Goal: Task Accomplishment & Management: Complete application form

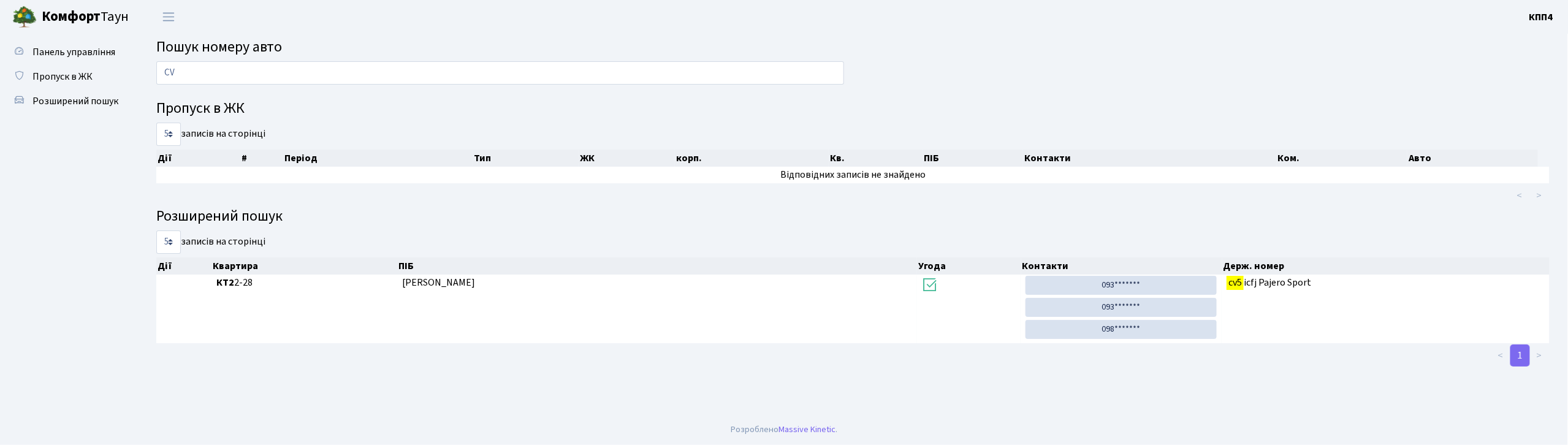
type input "C"
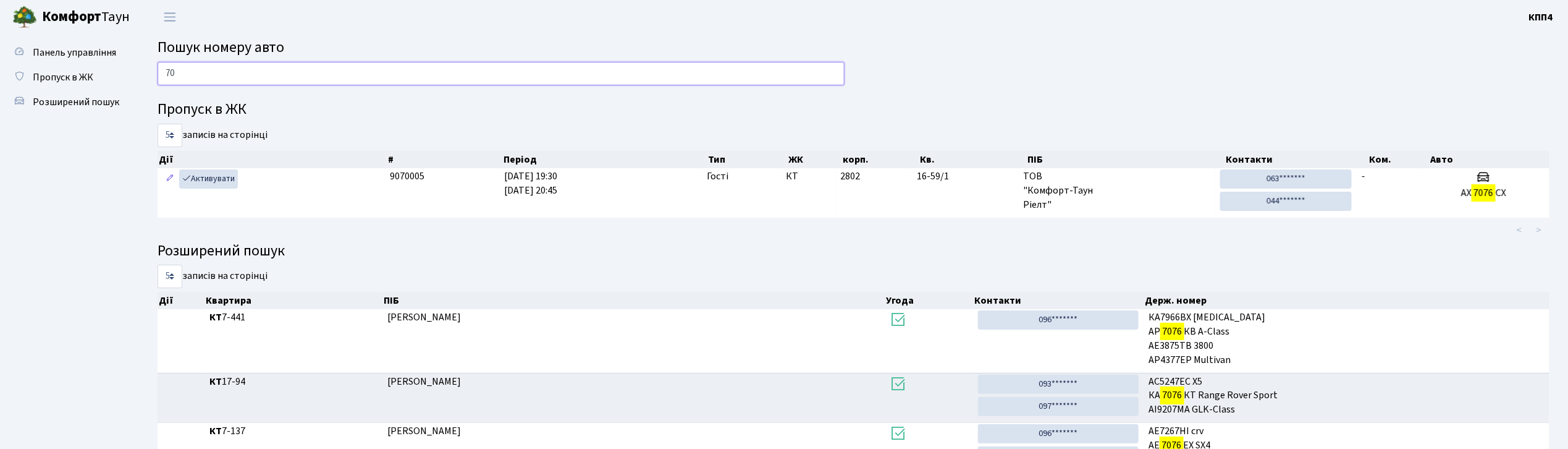
type input "7"
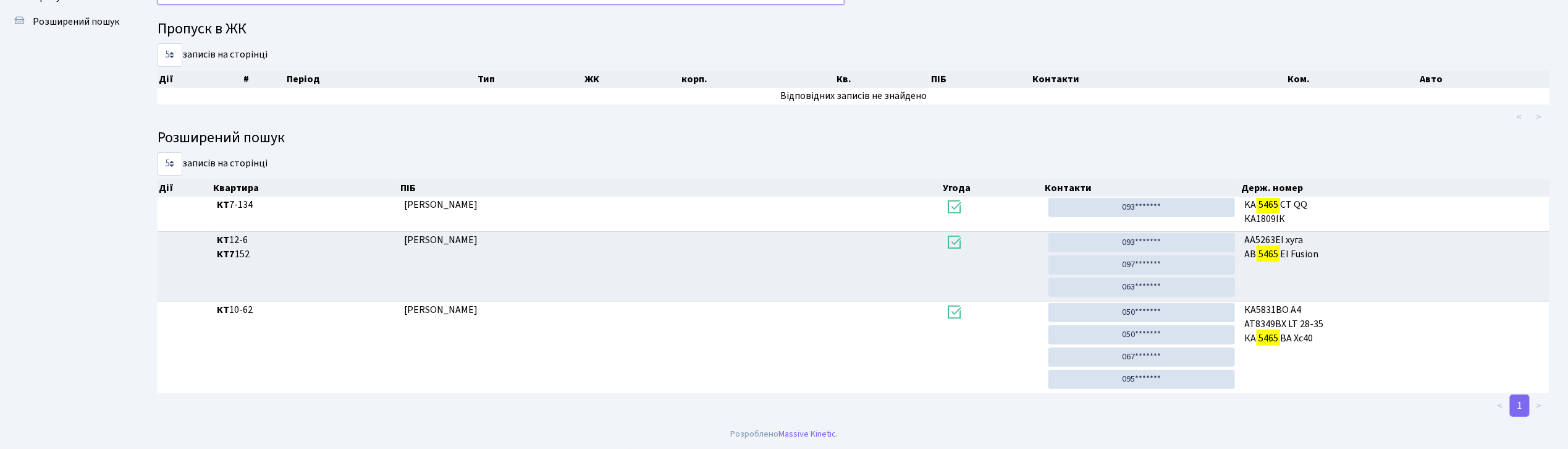
scroll to position [67, 0]
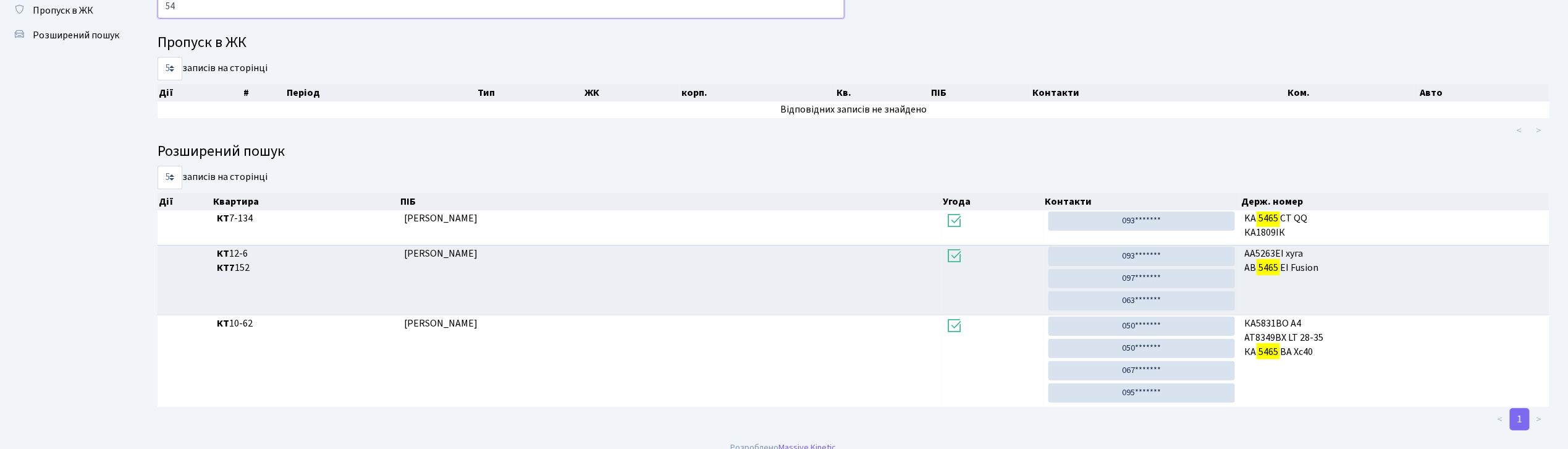
type input "5"
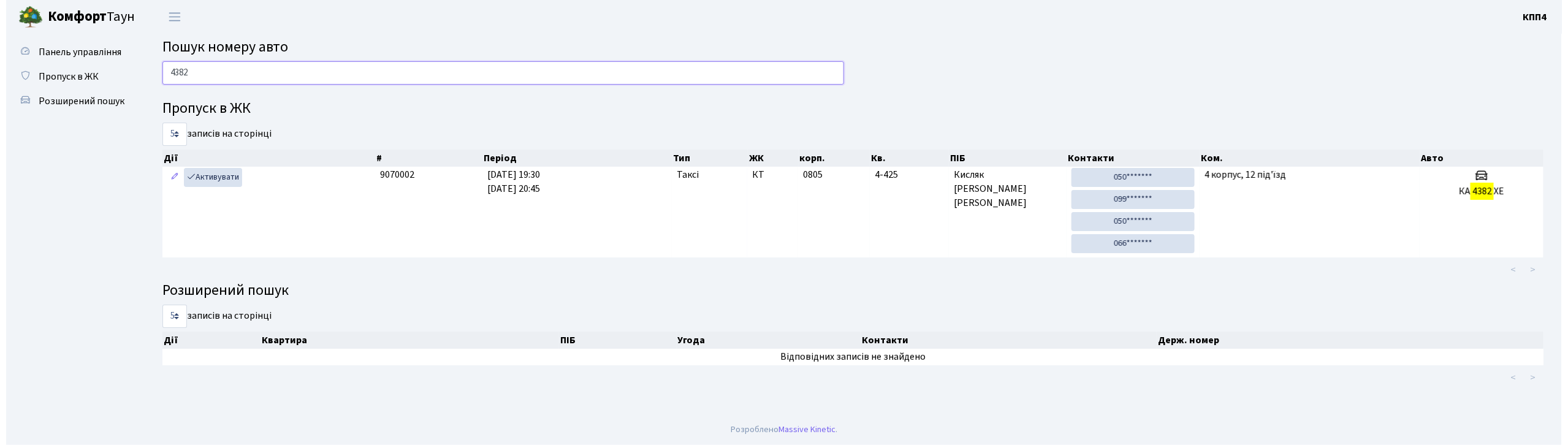
scroll to position [0, 0]
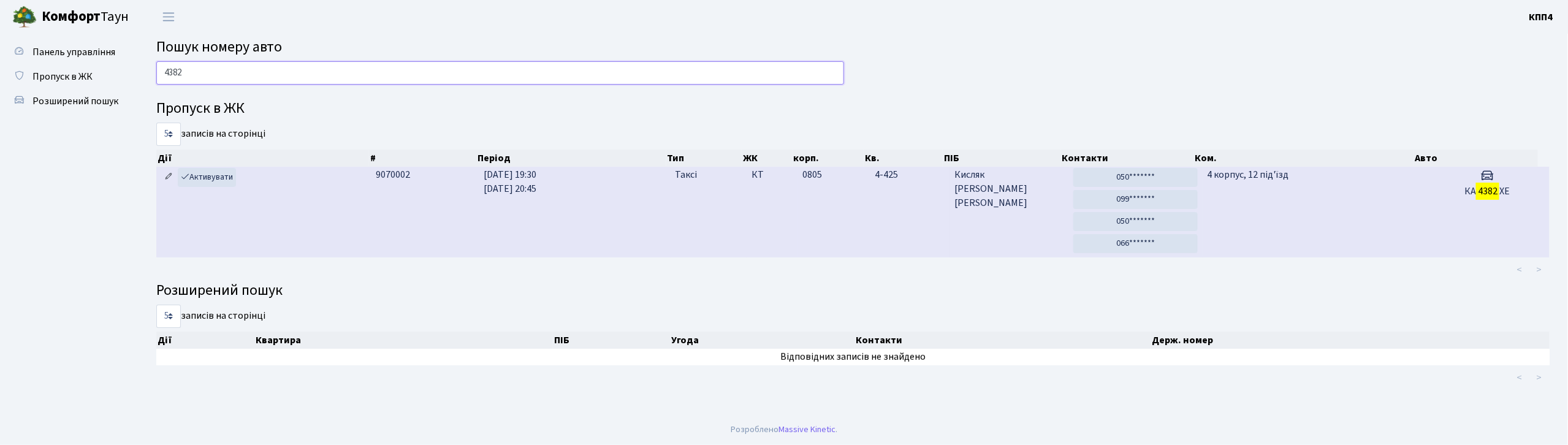
type input "4382"
click at [167, 175] on icon at bounding box center [169, 176] width 9 height 9
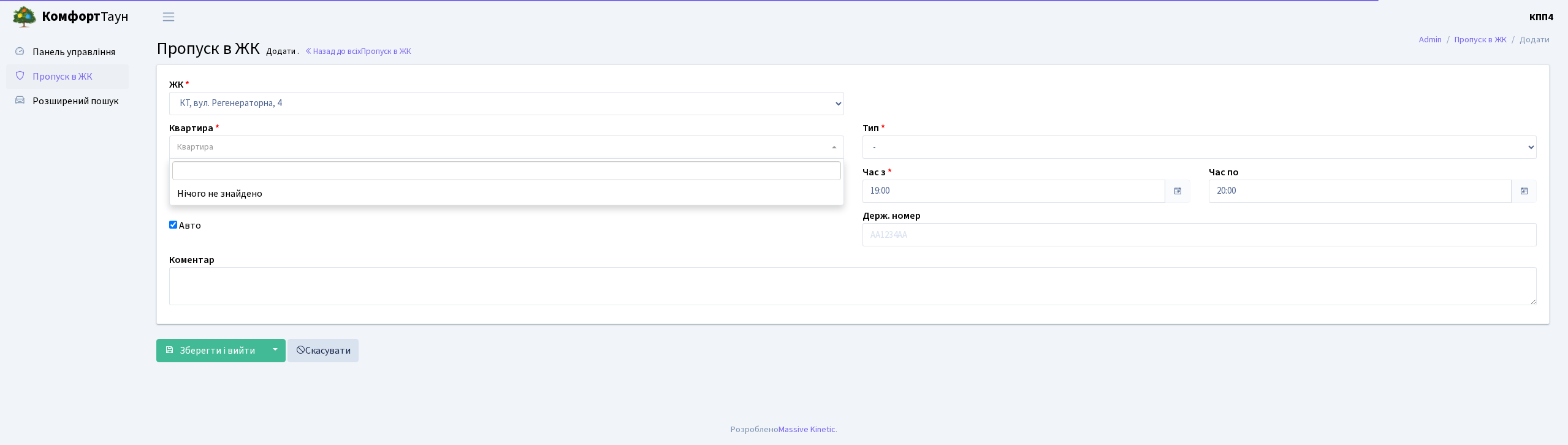
select select "271"
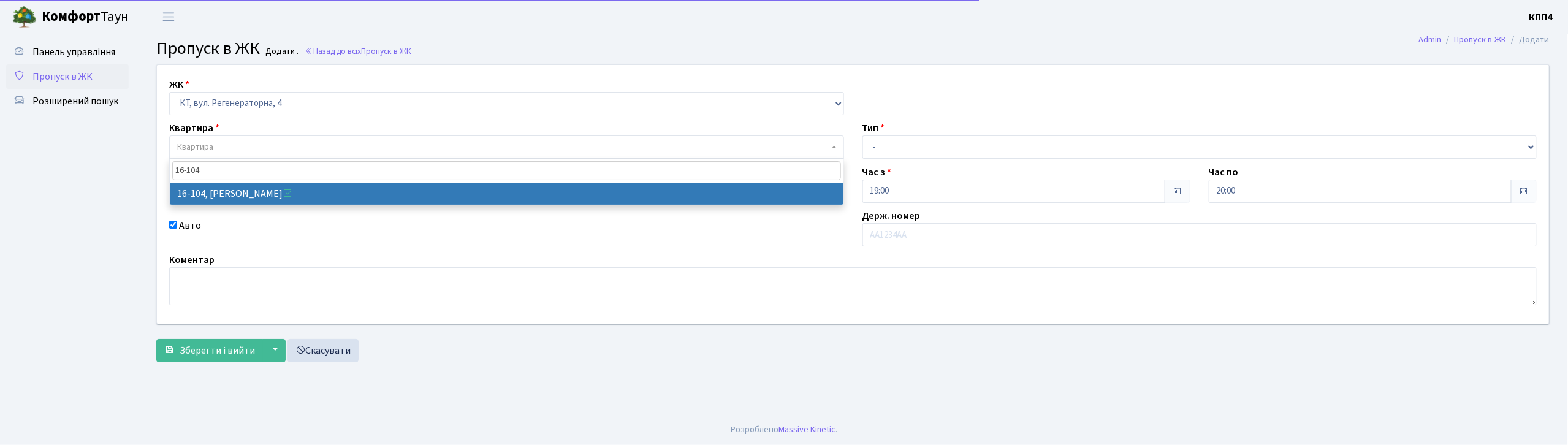
type input "16-104"
select select "8665"
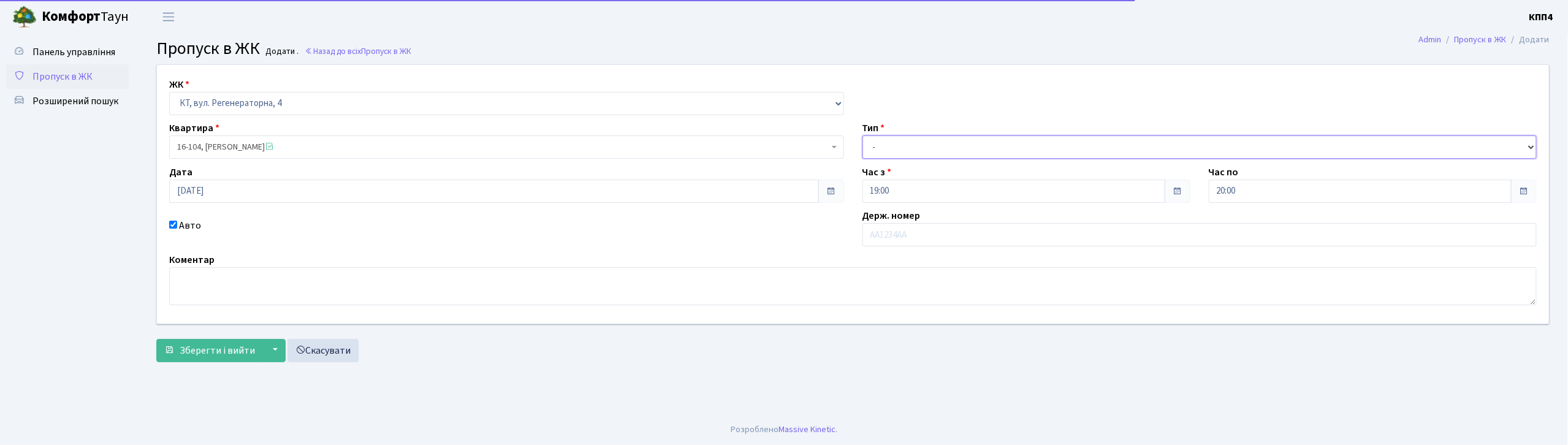
click at [923, 150] on select "- Доставка Таксі Гості Сервіс" at bounding box center [1200, 147] width 675 height 23
select select "3"
click at [862, 135] on select "- Доставка Таксі Гості Сервіс" at bounding box center [1200, 147] width 675 height 23
click at [906, 223] on label "Держ. номер" at bounding box center [892, 215] width 58 height 15
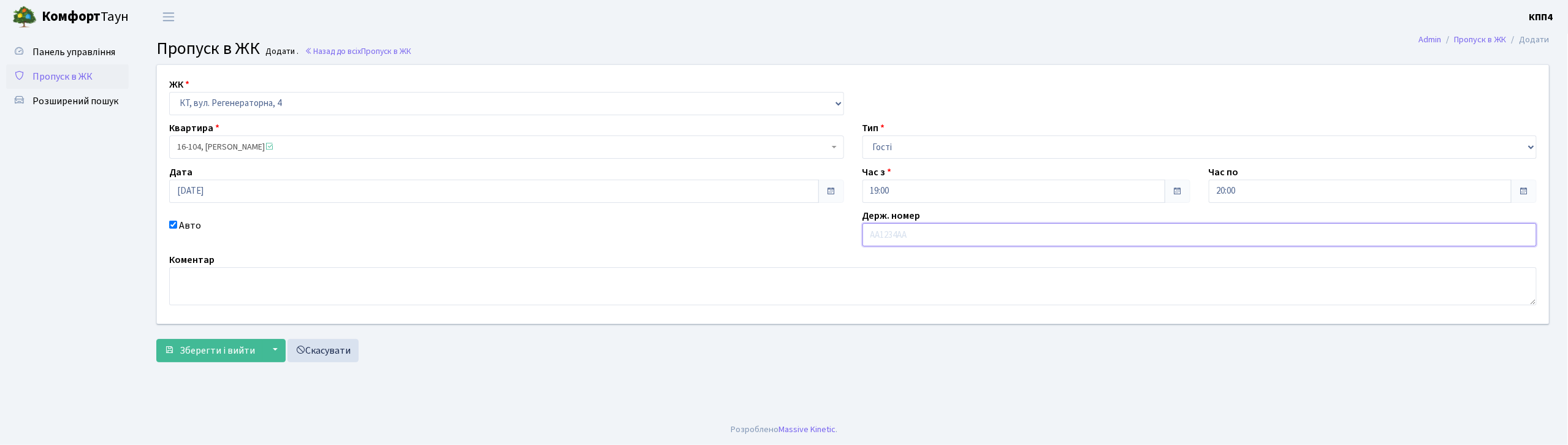
click at [906, 231] on input "text" at bounding box center [1200, 234] width 675 height 23
type input "F"
type input "АА0751ІА"
click at [226, 357] on span "Зберегти і вийти" at bounding box center [217, 350] width 76 height 13
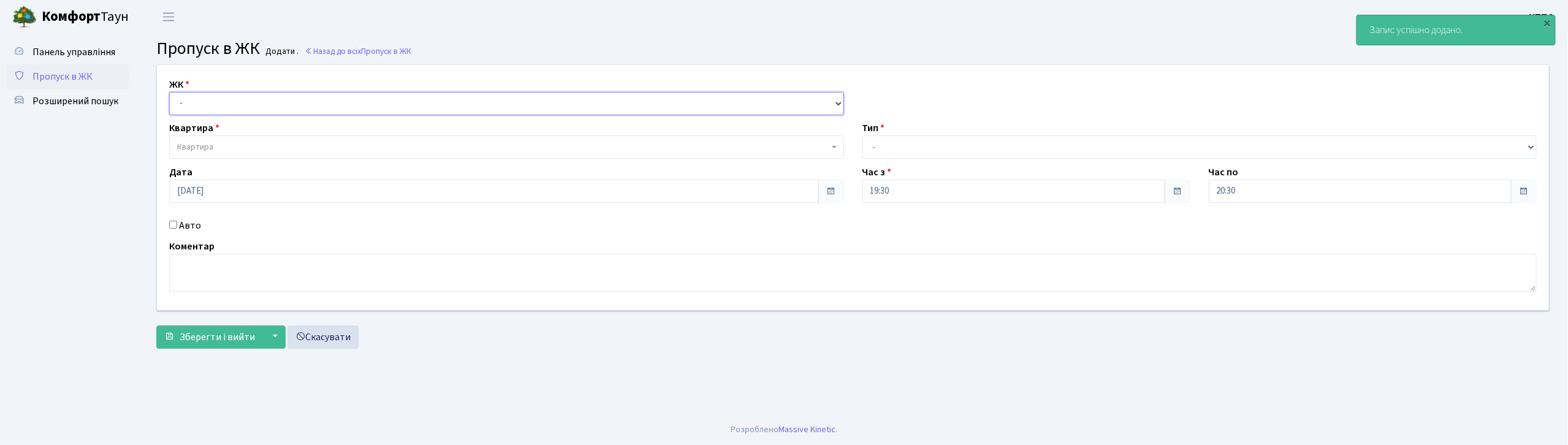
click at [211, 110] on select "- КТ, вул. Регенераторна, 4 КТ2, просп. Соборності, 17 КТ3, вул. Березнева, 16 …" at bounding box center [506, 103] width 675 height 23
select select "295"
click at [169, 92] on select "- КТ, вул. Регенераторна, 4 КТ2, просп. Соборності, 17 КТ3, вул. Березнева, 16 …" at bounding box center [506, 103] width 675 height 23
select select
click at [218, 103] on select "- КТ, вул. Регенераторна, 4 КТ2, просп. Соборності, 17 КТ3, вул. Березнева, 16 …" at bounding box center [506, 103] width 675 height 23
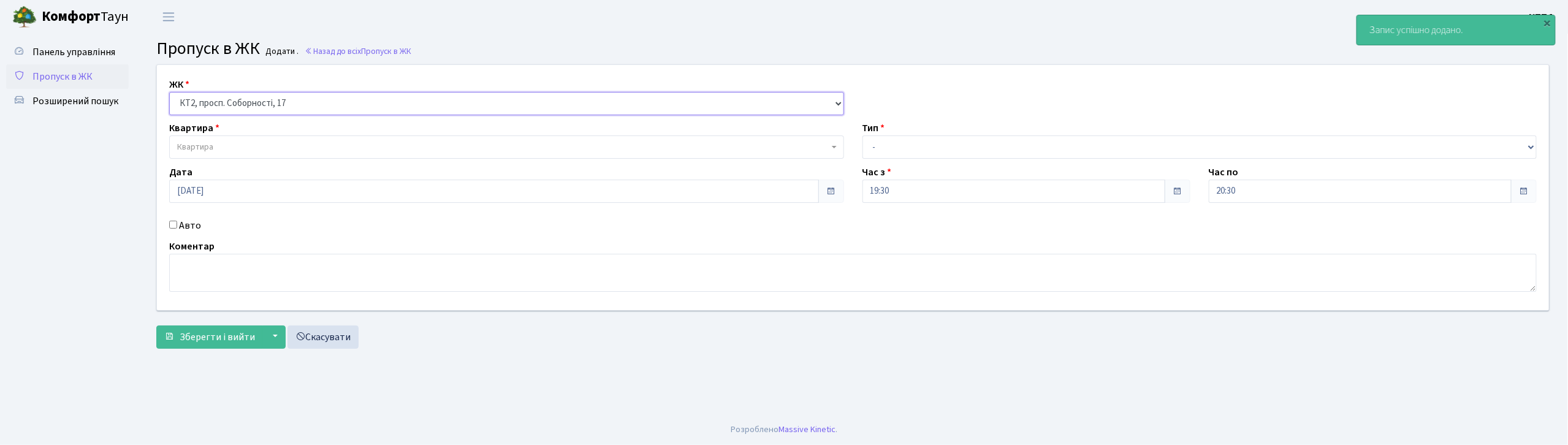
select select "271"
click at [169, 92] on select "- КТ, вул. Регенераторна, 4 КТ2, просп. Соборності, 17 КТ3, вул. Березнева, 16 …" at bounding box center [506, 103] width 675 height 23
select select
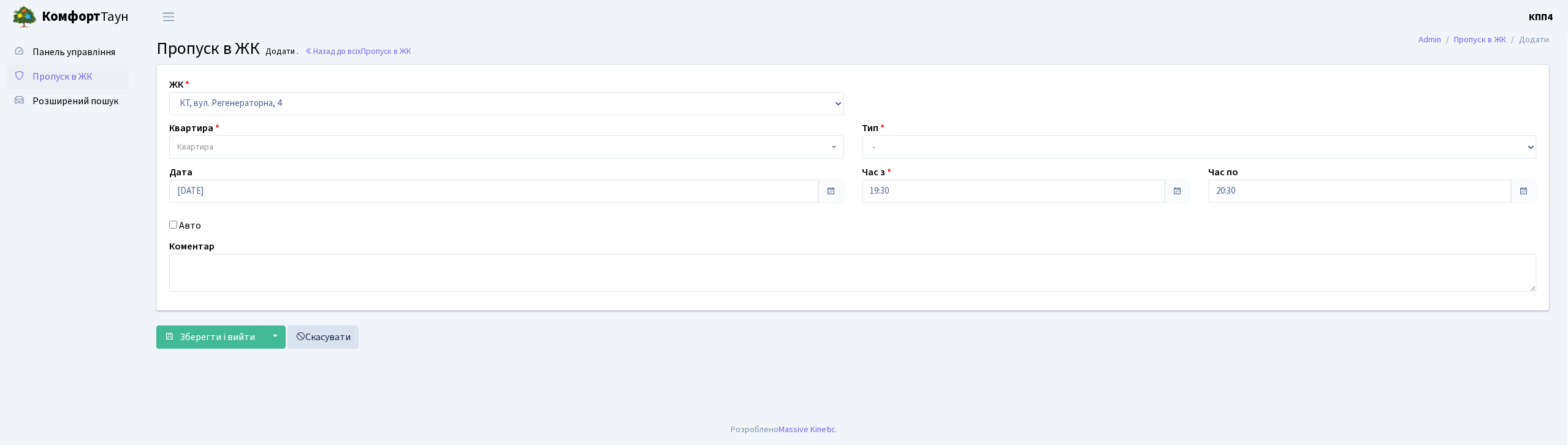
click at [182, 224] on label "Авто" at bounding box center [190, 225] width 22 height 15
click at [177, 224] on input "Авто" at bounding box center [173, 224] width 8 height 8
checkbox input "true"
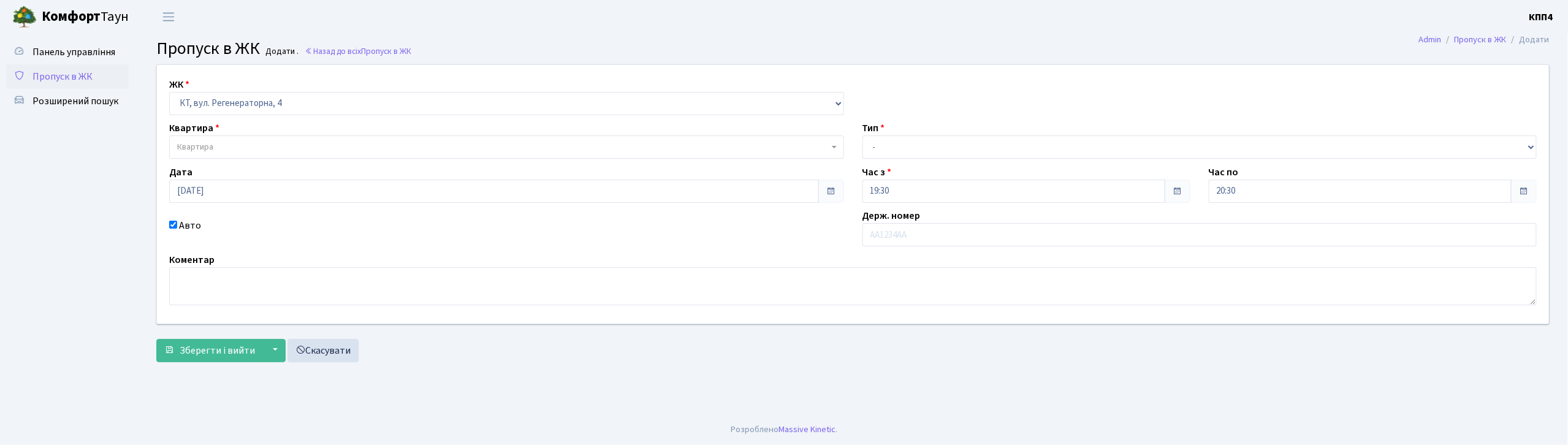
click at [204, 165] on div "Дата 13.10.2025" at bounding box center [507, 184] width 694 height 38
click at [204, 160] on div "ЖК - КТ, вул. Регенераторна, 4 КТ2, просп. Соборності, 17 КТ3, вул. Березнева, …" at bounding box center [853, 194] width 1411 height 258
click at [216, 138] on span "Квартира" at bounding box center [506, 147] width 675 height 23
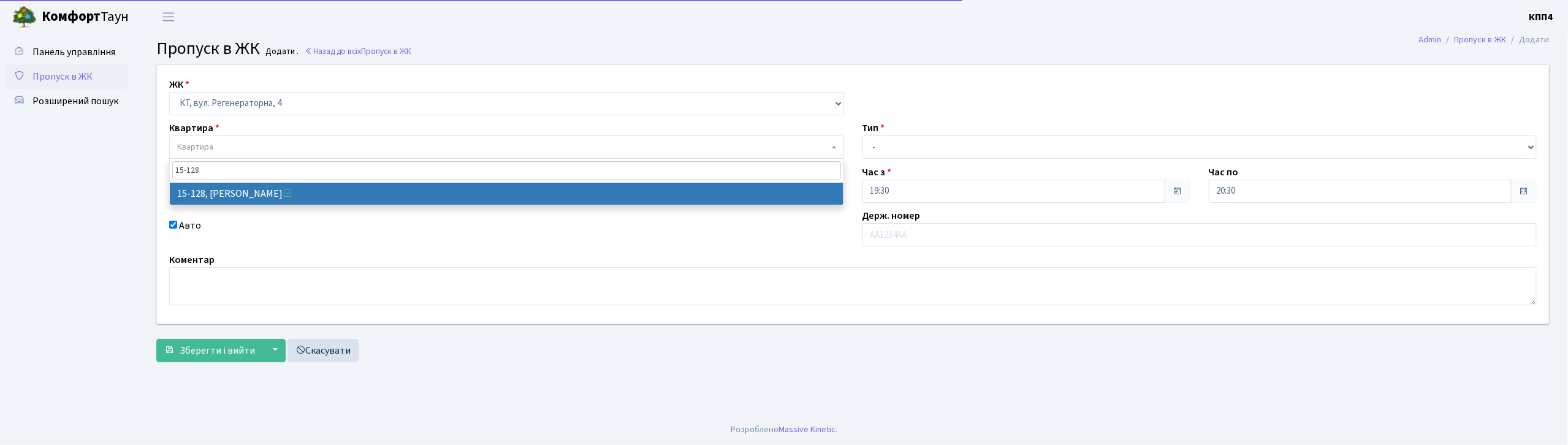
type input "15-128"
select select "8903"
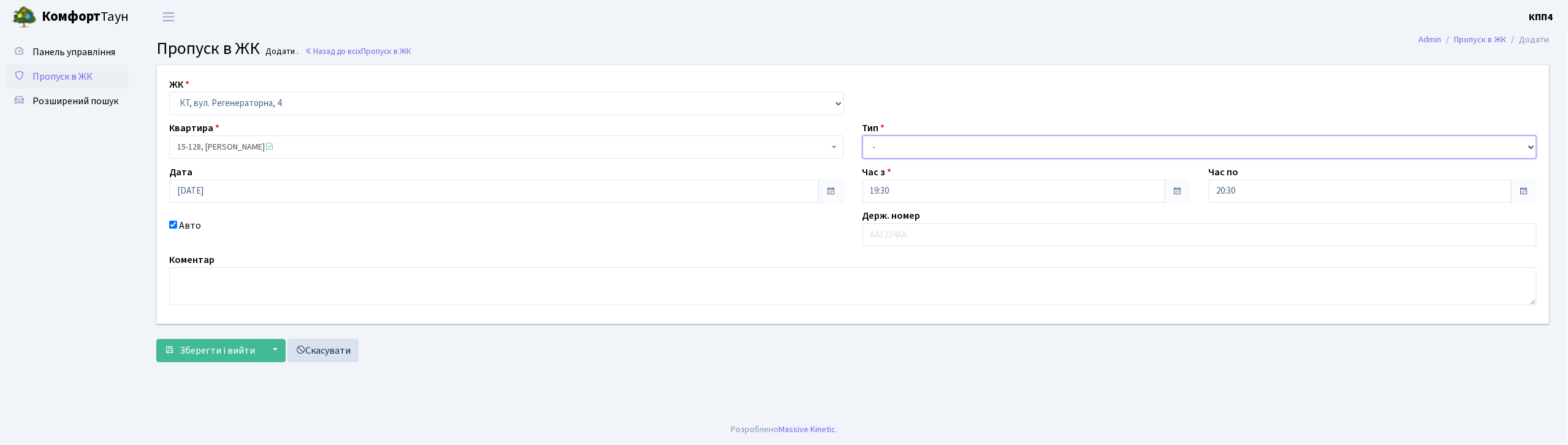
click at [917, 152] on select "- Доставка Таксі Гості Сервіс" at bounding box center [1200, 147] width 675 height 23
select select "3"
click at [862, 135] on select "- Доставка Таксі Гості Сервіс" at bounding box center [1200, 147] width 675 height 23
click at [880, 233] on input "text" at bounding box center [1200, 234] width 675 height 23
click at [650, 254] on div "Коментар" at bounding box center [853, 279] width 1386 height 53
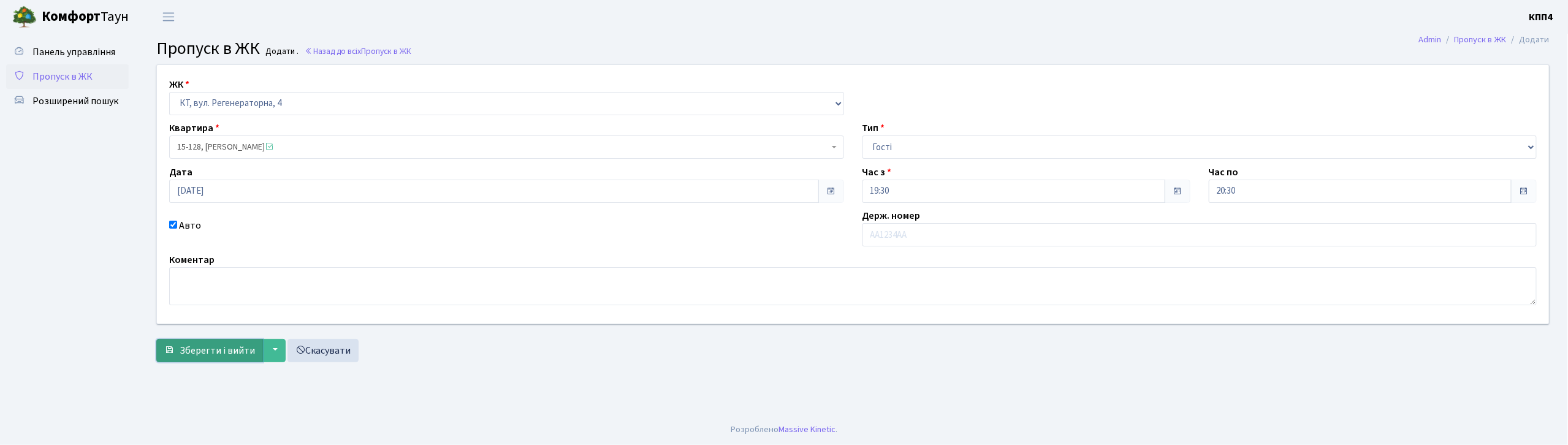
click at [220, 357] on span "Зберегти і вийти" at bounding box center [217, 350] width 76 height 13
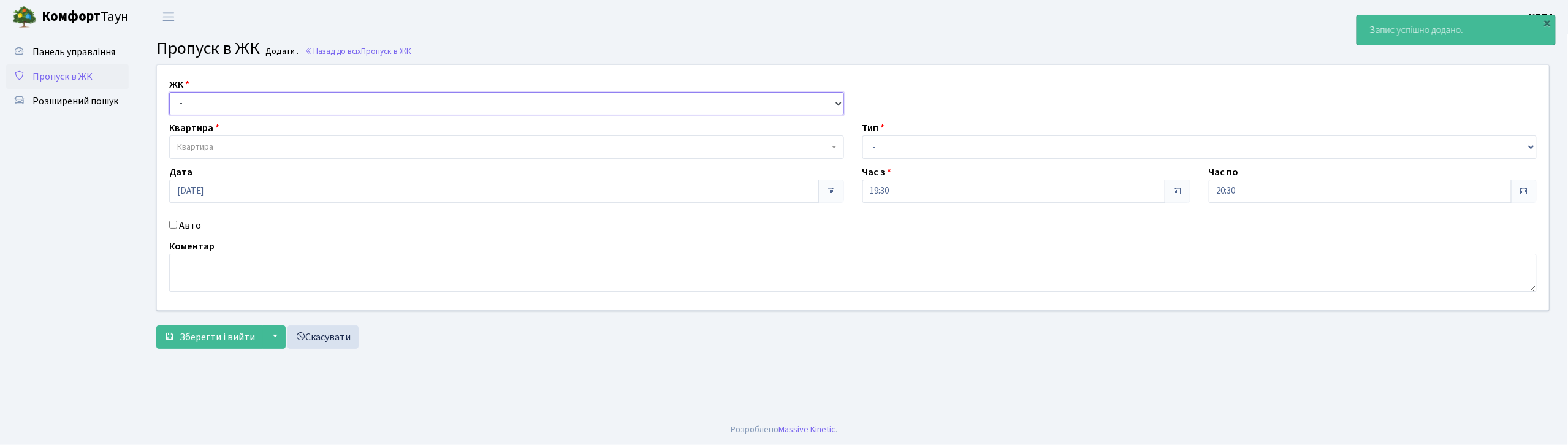
drag, startPoint x: 220, startPoint y: 106, endPoint x: 224, endPoint y: 113, distance: 8.1
click at [220, 106] on select "- КТ, вул. Регенераторна, 4 КТ2, просп. Соборності, 17 КТ3, вул. Березнева, 16 …" at bounding box center [506, 103] width 675 height 23
select select "295"
click at [169, 92] on select "- КТ, вул. Регенераторна, 4 КТ2, просп. Соборності, 17 КТ3, вул. Березнева, 16 …" at bounding box center [506, 103] width 675 height 23
select select
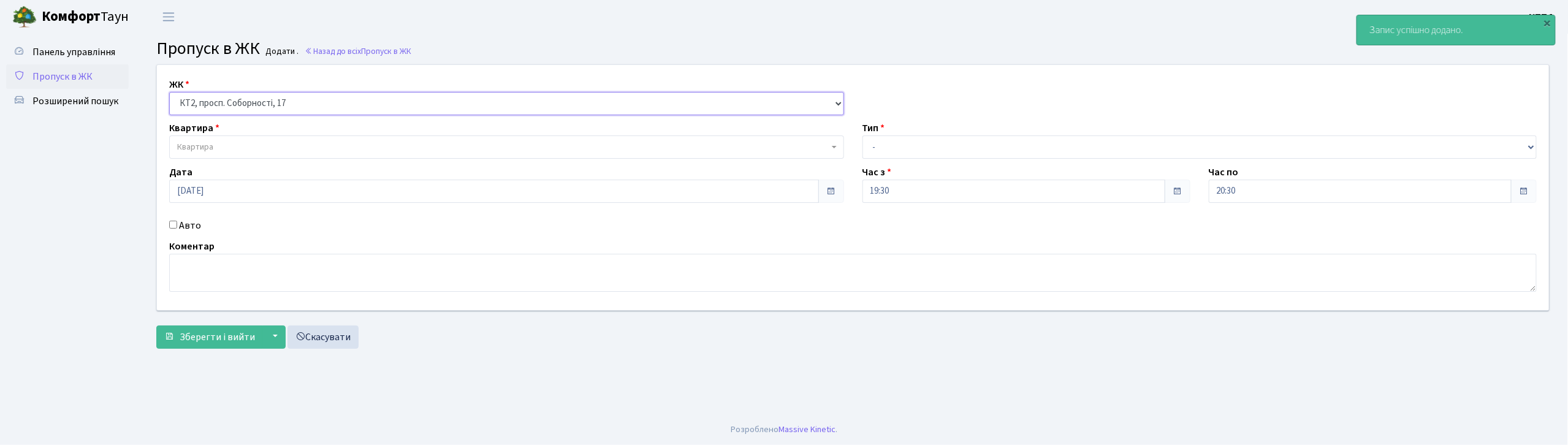
click at [231, 95] on select "- КТ, вул. Регенераторна, 4 КТ2, просп. [STREET_ADDRESS] [STREET_ADDRESS] [PERS…" at bounding box center [506, 103] width 675 height 23
select select "271"
click at [169, 92] on select "- КТ, вул. Регенераторна, 4 КТ2, просп. [STREET_ADDRESS] [STREET_ADDRESS] [PERS…" at bounding box center [506, 103] width 675 height 23
select select
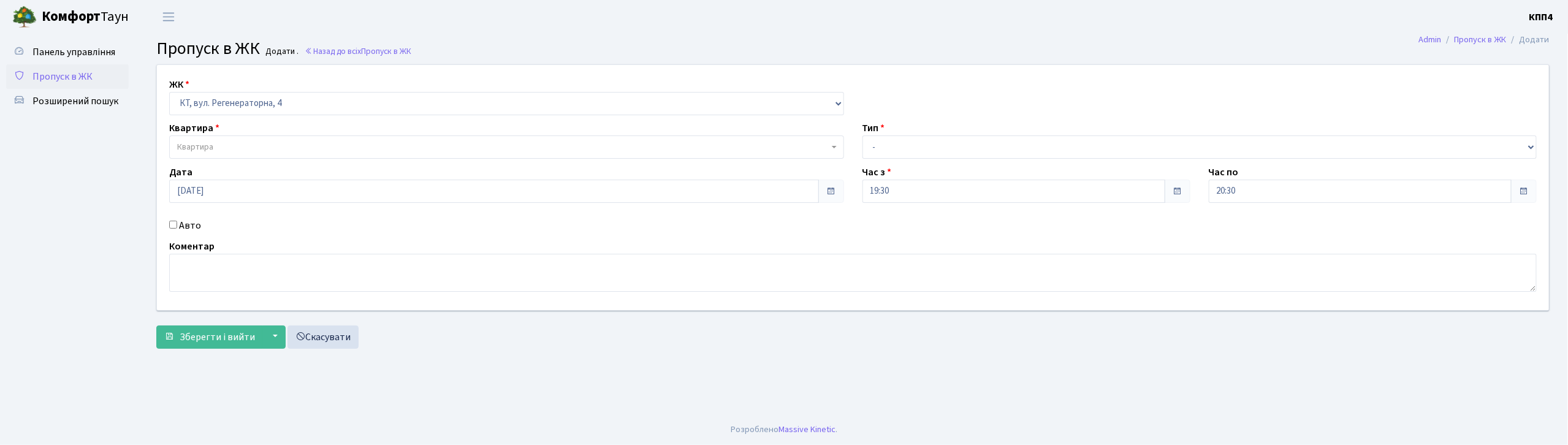
click at [195, 223] on label "Авто" at bounding box center [190, 225] width 22 height 15
click at [177, 223] on input "Авто" at bounding box center [173, 224] width 8 height 8
checkbox input "true"
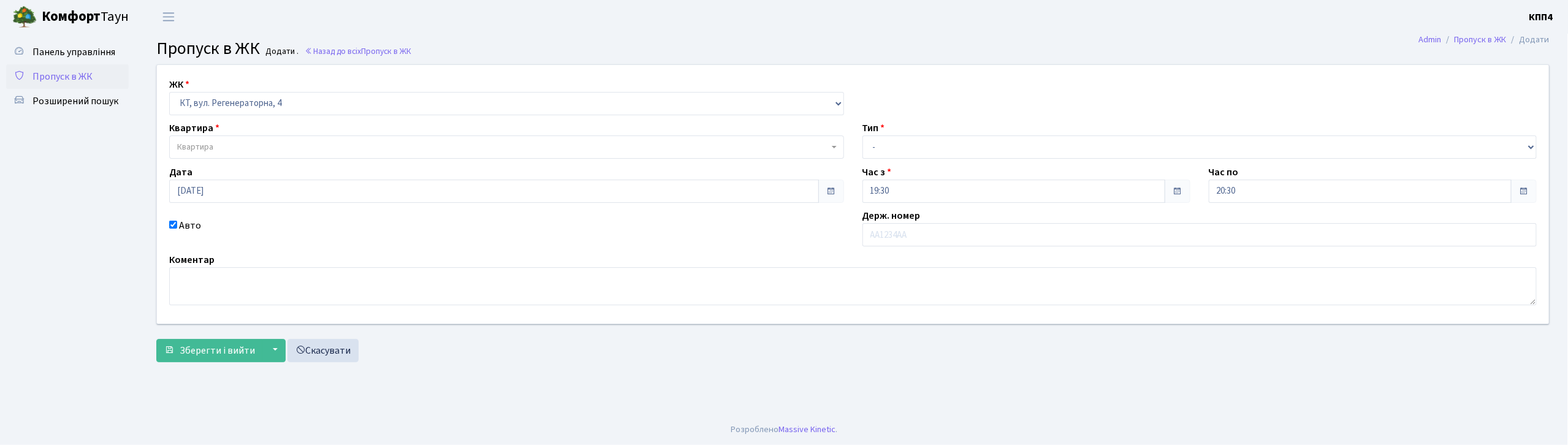
click at [223, 149] on span "Квартира" at bounding box center [503, 147] width 652 height 12
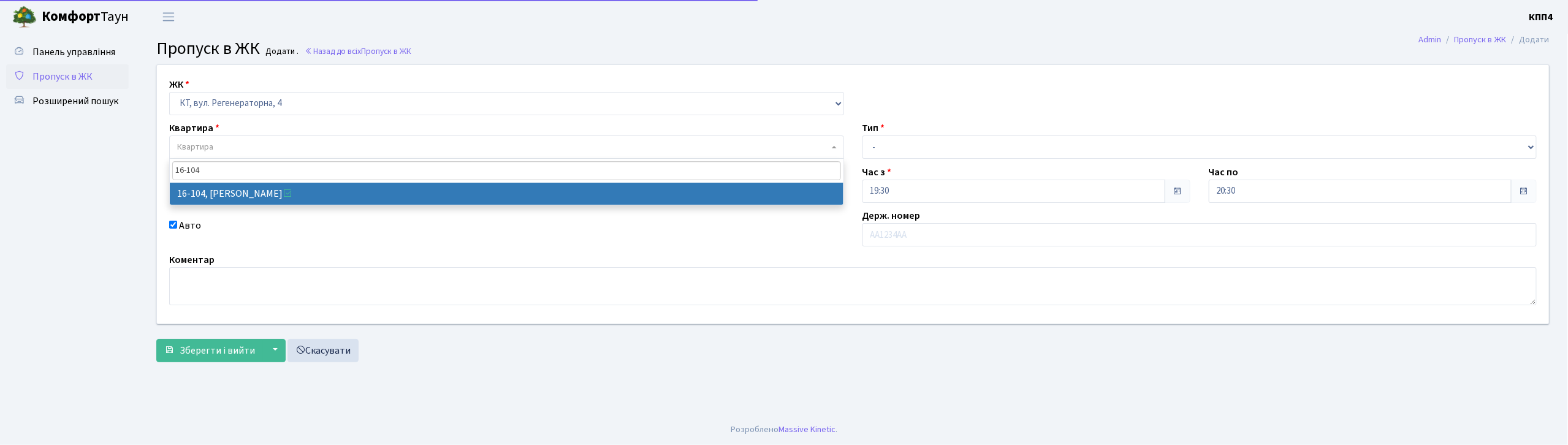
type input "16-104"
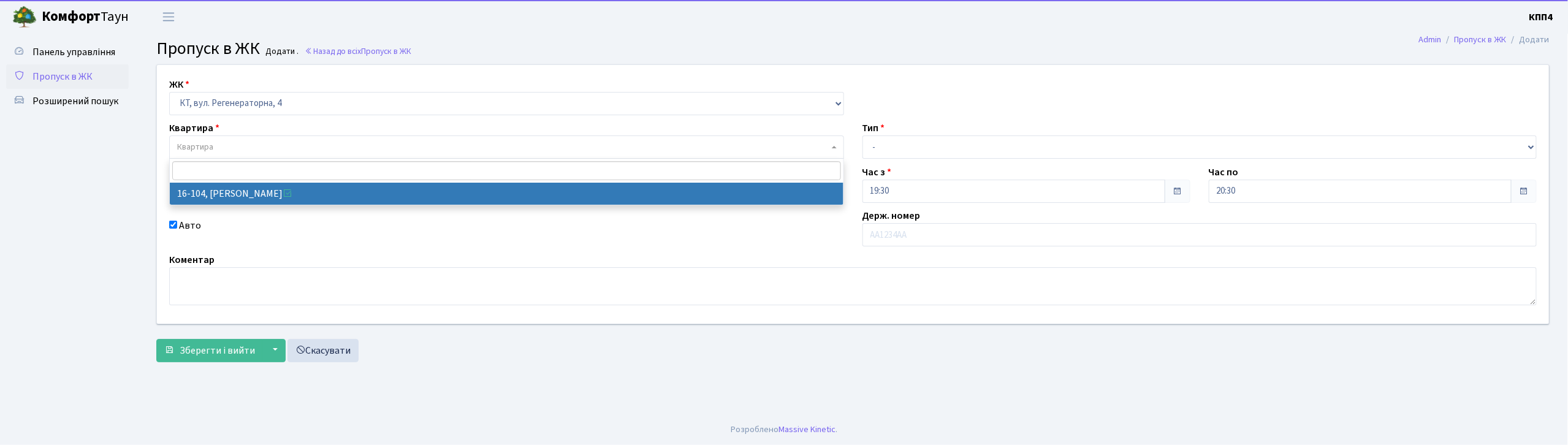
select select "8665"
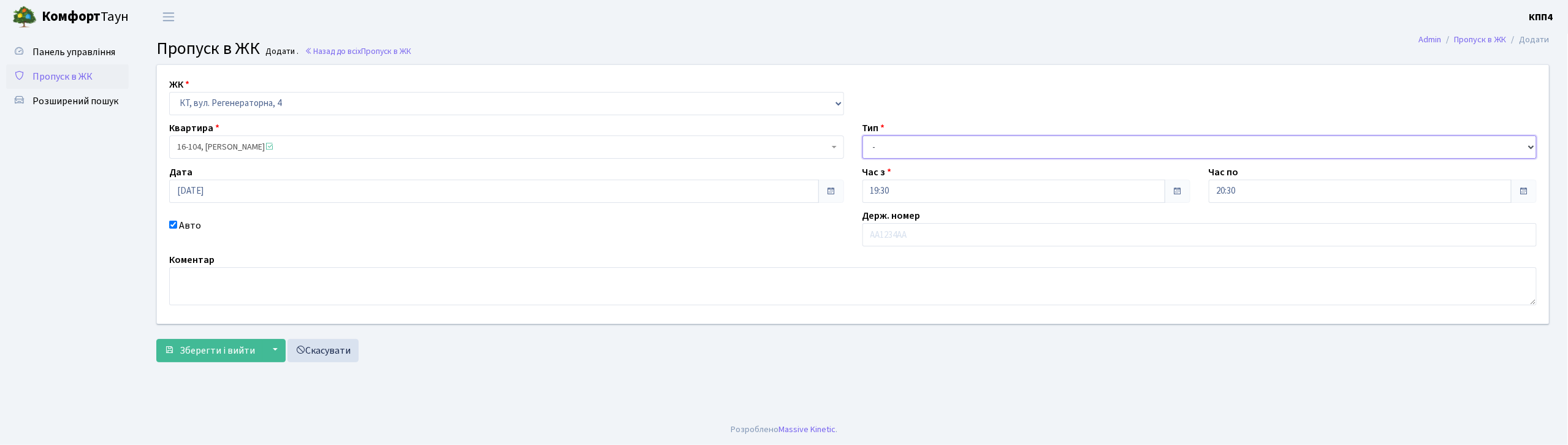
click at [872, 152] on select "- Доставка Таксі Гості Сервіс" at bounding box center [1200, 147] width 675 height 23
select select "3"
click at [862, 135] on select "- Доставка Таксі Гості Сервіс" at bounding box center [1200, 147] width 675 height 23
click at [875, 236] on input "text" at bounding box center [1200, 234] width 675 height 23
type input "АА1407АІ"
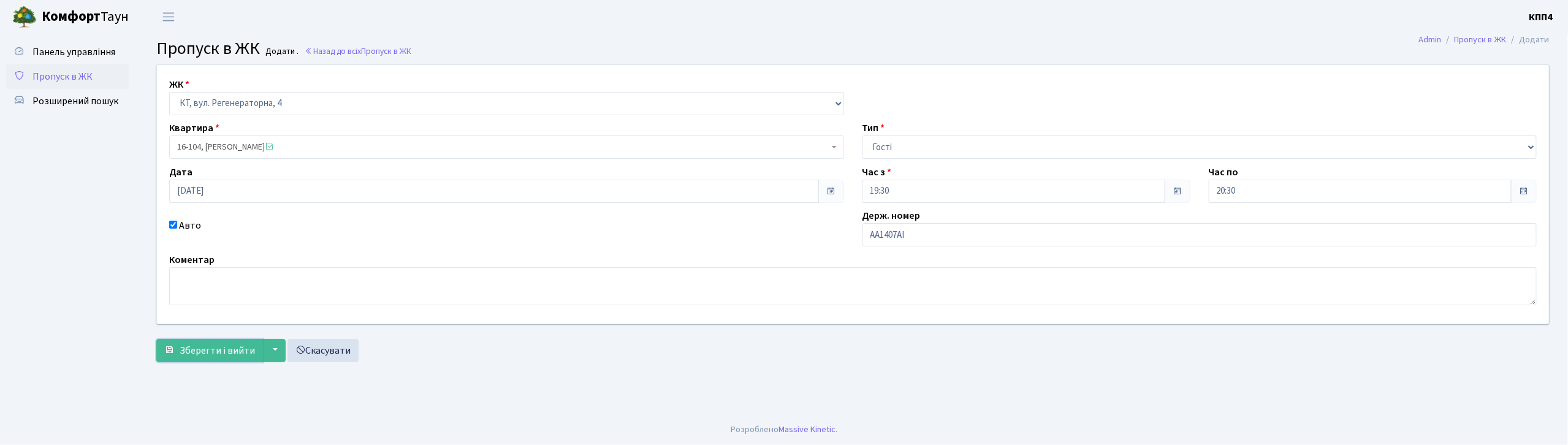
drag, startPoint x: 187, startPoint y: 349, endPoint x: 190, endPoint y: 287, distance: 62.1
click at [187, 349] on span "Зберегти і вийти" at bounding box center [217, 350] width 76 height 13
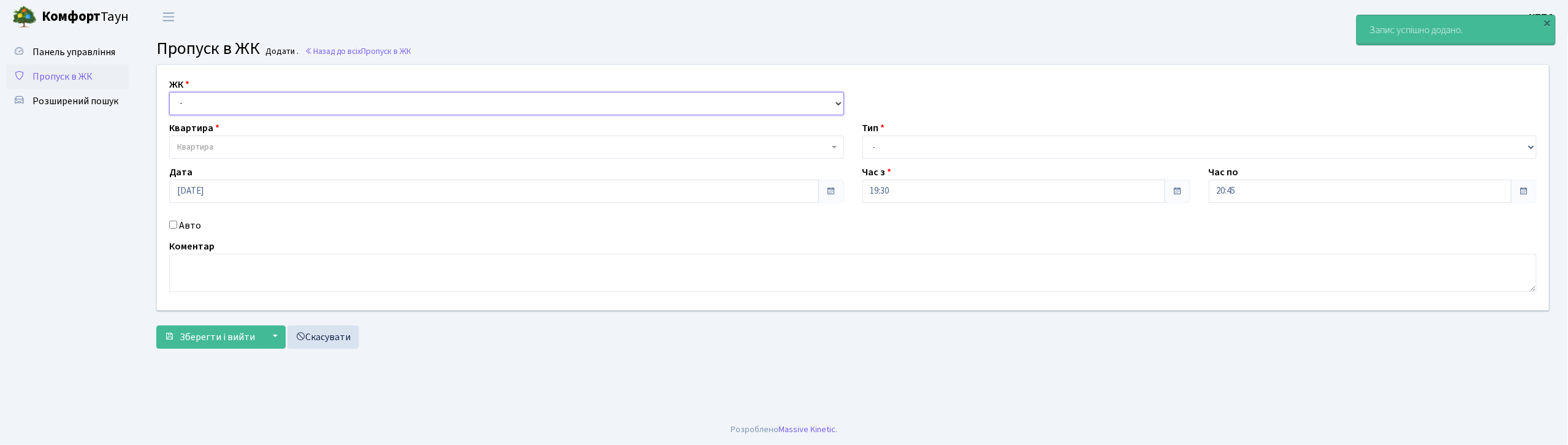
click at [189, 99] on select "- КТ, вул. Регенераторна, 4 КТ2, просп. [STREET_ADDRESS] [STREET_ADDRESS] [PERS…" at bounding box center [506, 103] width 675 height 23
select select "271"
click at [169, 92] on select "- КТ, вул. Регенераторна, 4 КТ2, просп. Соборності, 17 КТ3, вул. Березнева, 16 …" at bounding box center [506, 103] width 675 height 23
select select
click at [180, 226] on label "Авто" at bounding box center [190, 225] width 22 height 15
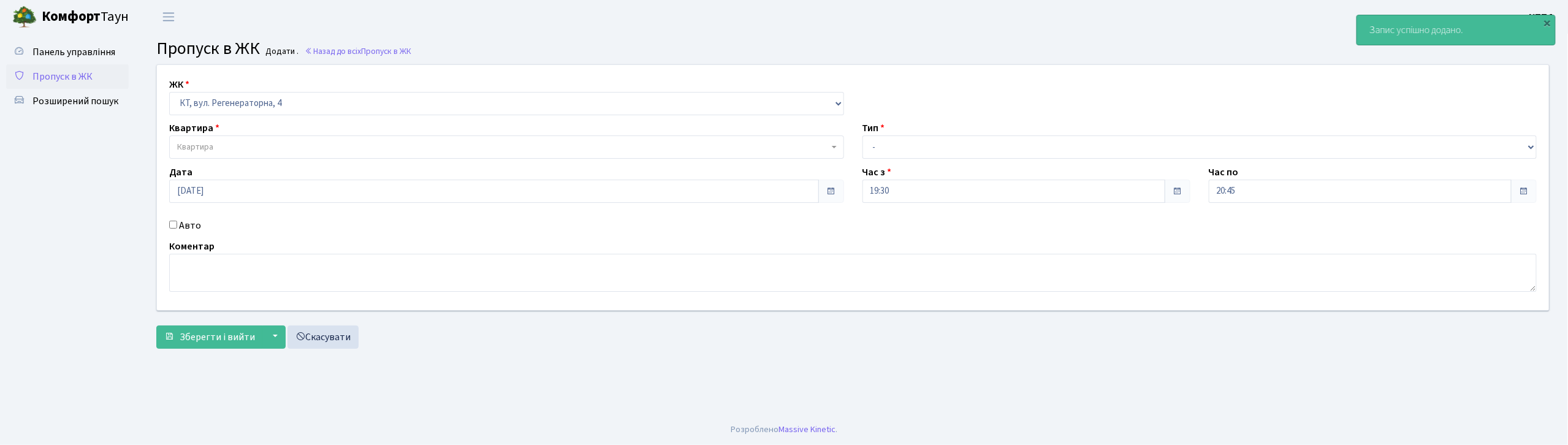
click at [177, 226] on input "Авто" at bounding box center [173, 224] width 8 height 8
checkbox input "true"
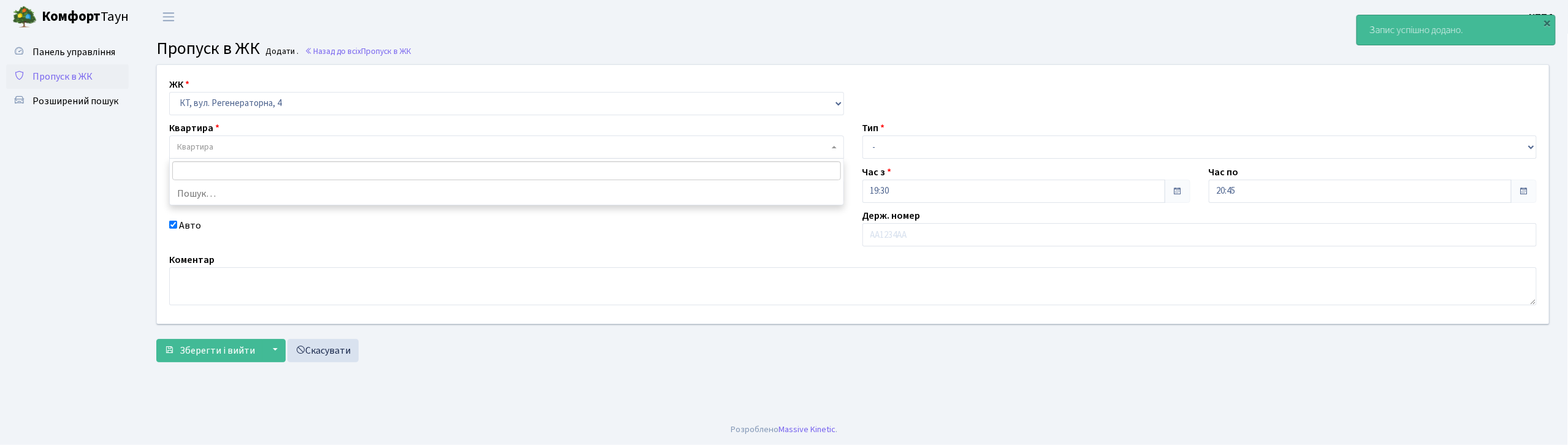
click at [199, 142] on span "Квартира" at bounding box center [195, 147] width 36 height 12
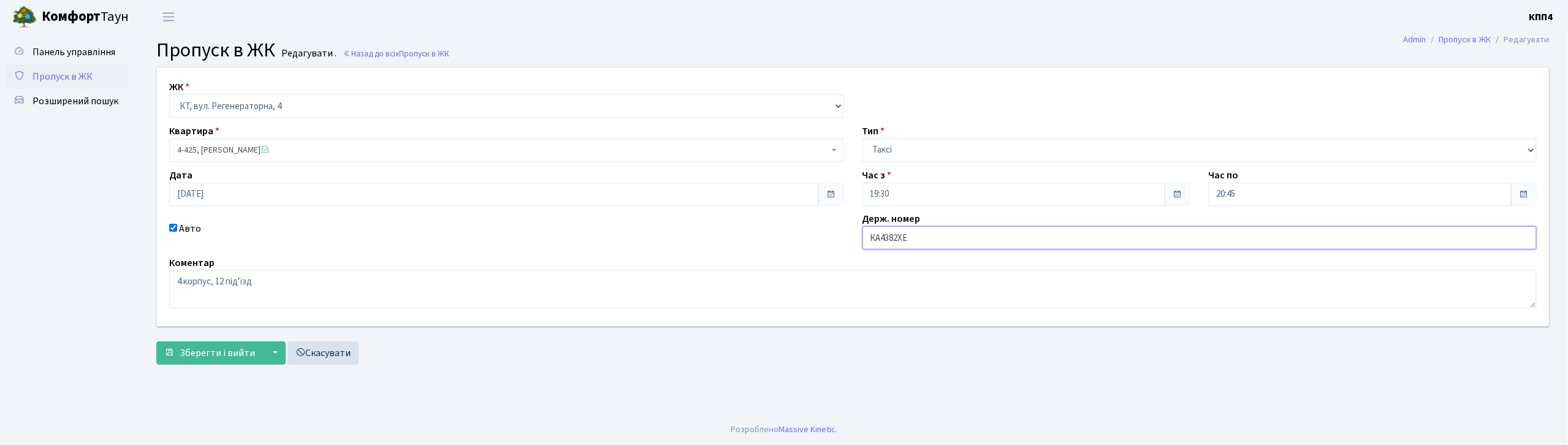
click at [903, 236] on input "КА4382ХЕ" at bounding box center [1200, 237] width 675 height 23
type input "КА4382СЕ"
click at [199, 356] on span "Зберегти і вийти" at bounding box center [217, 352] width 76 height 13
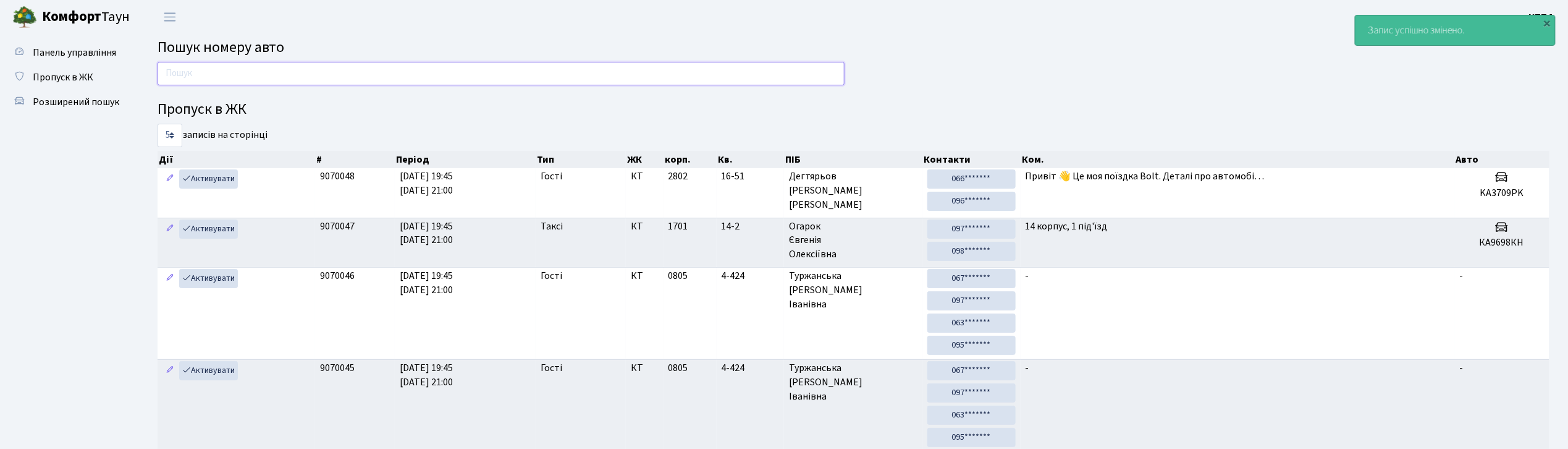
click at [284, 68] on input "text" at bounding box center [500, 74] width 687 height 24
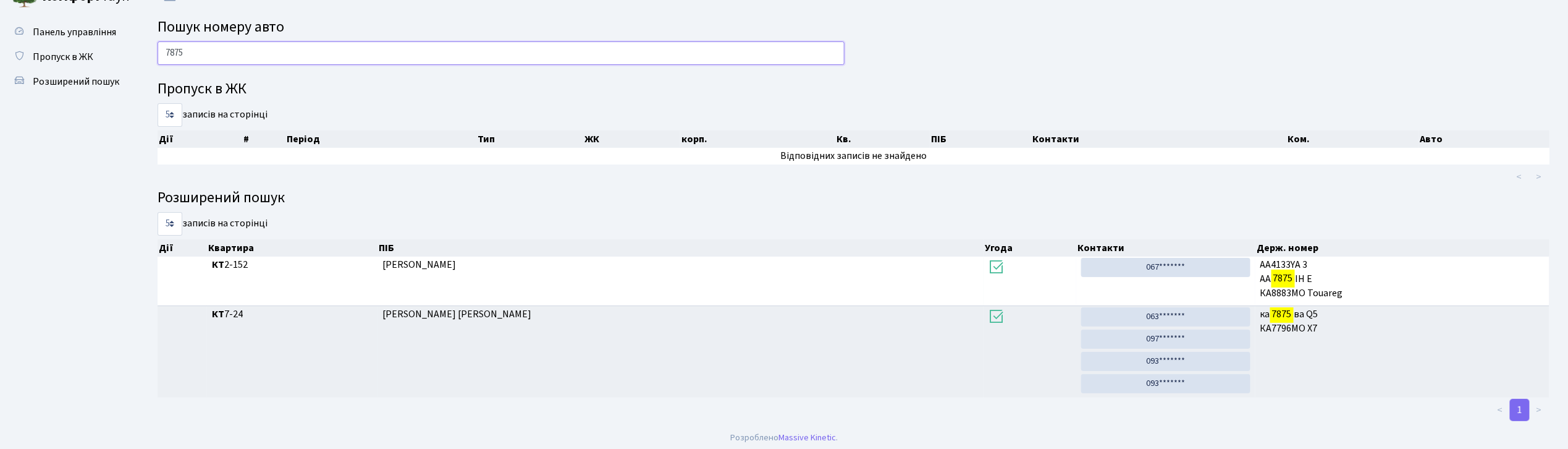
scroll to position [26, 0]
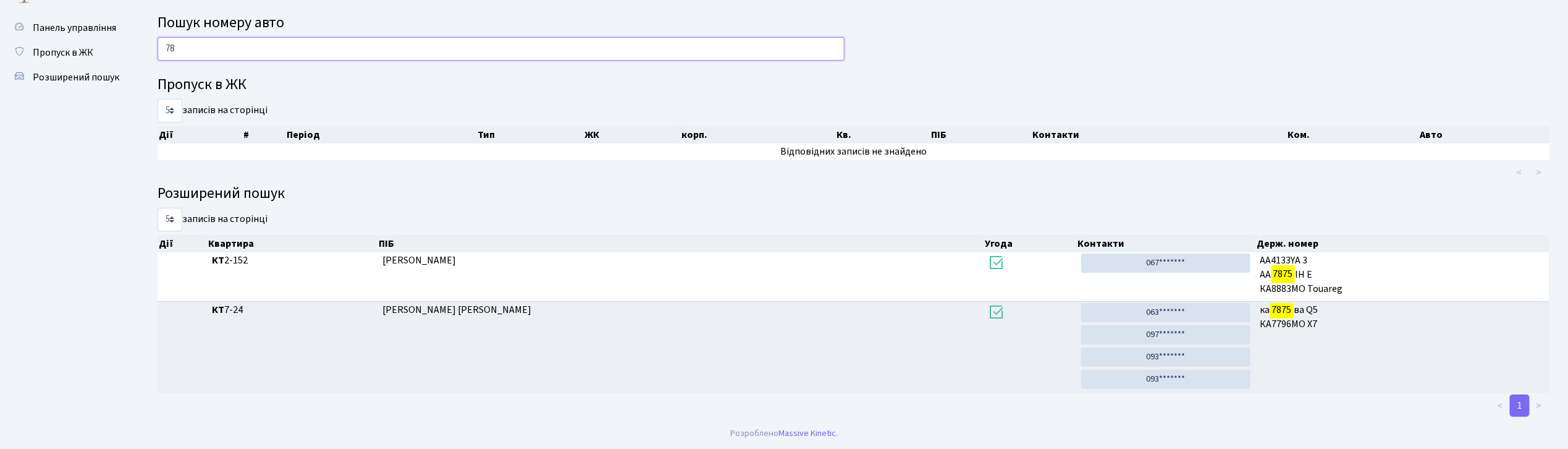
type input "7"
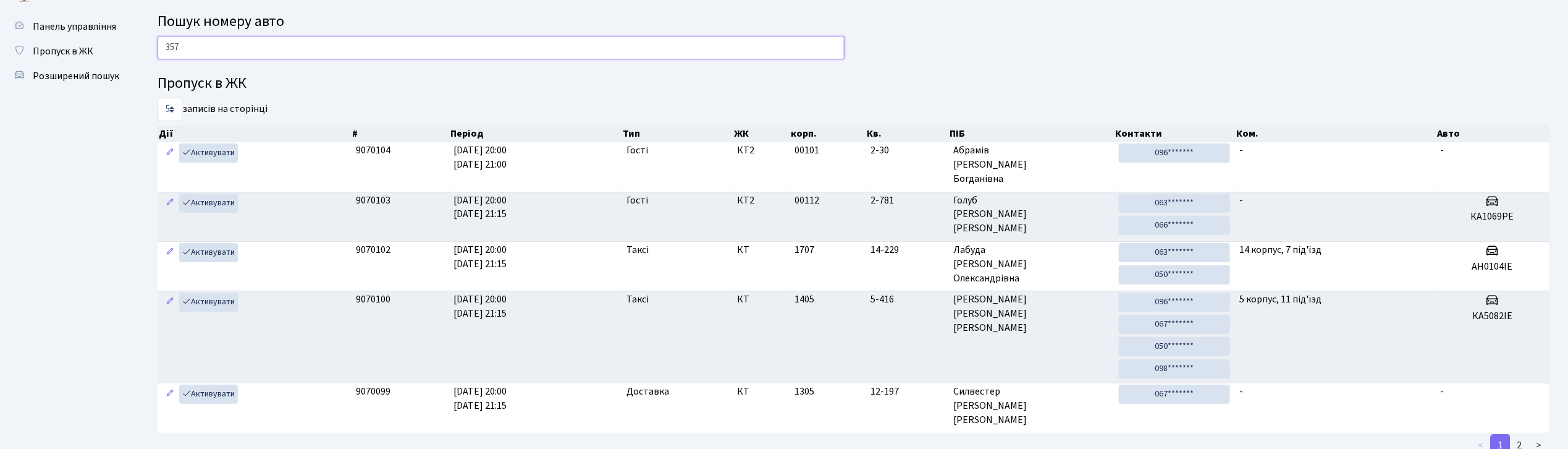
type input "3579"
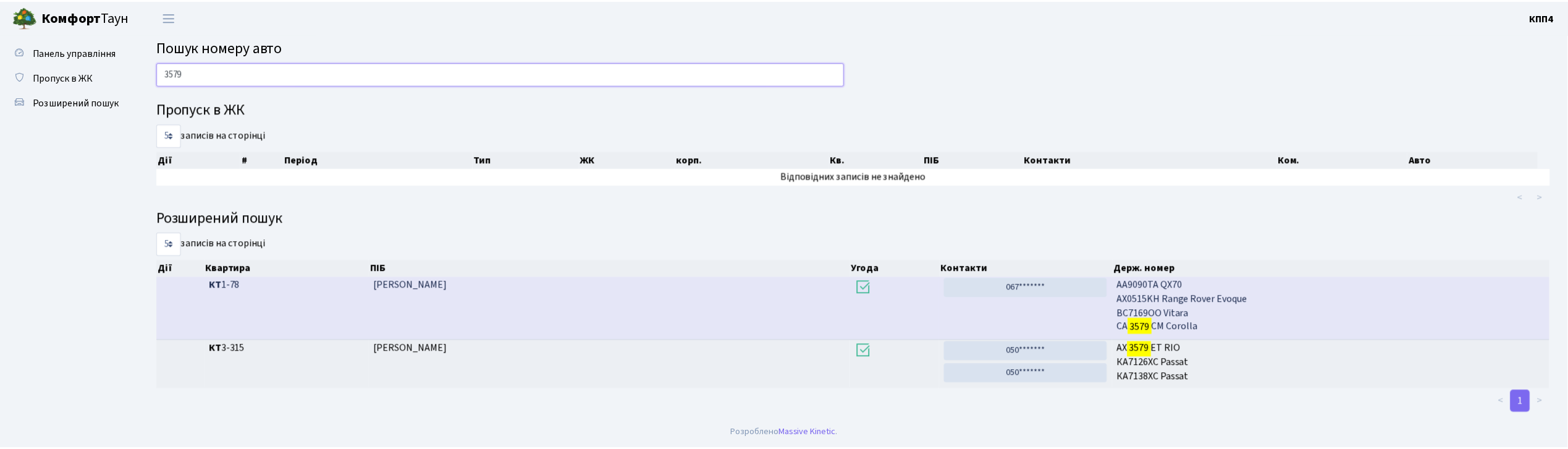
scroll to position [1, 0]
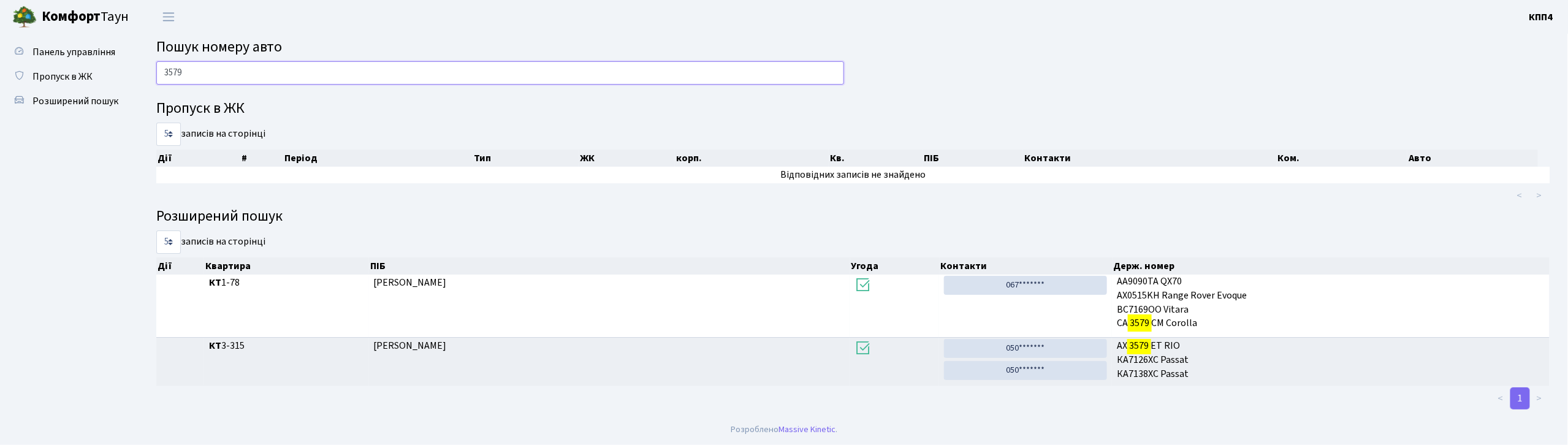
click at [233, 63] on input "3579" at bounding box center [500, 73] width 688 height 23
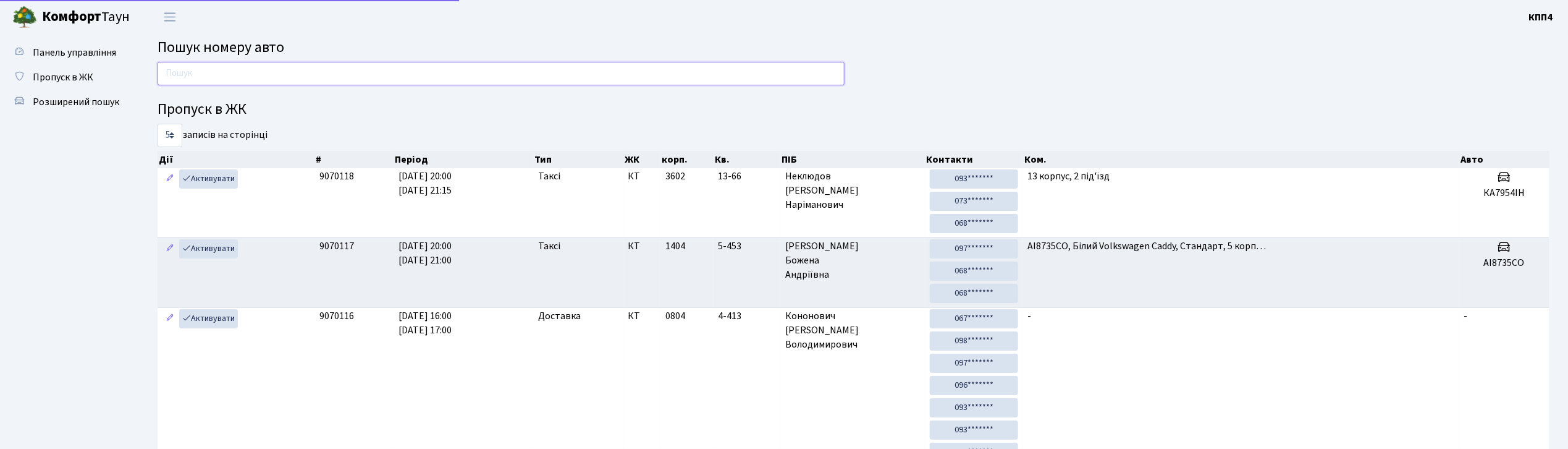
scroll to position [0, 0]
type input "3579"
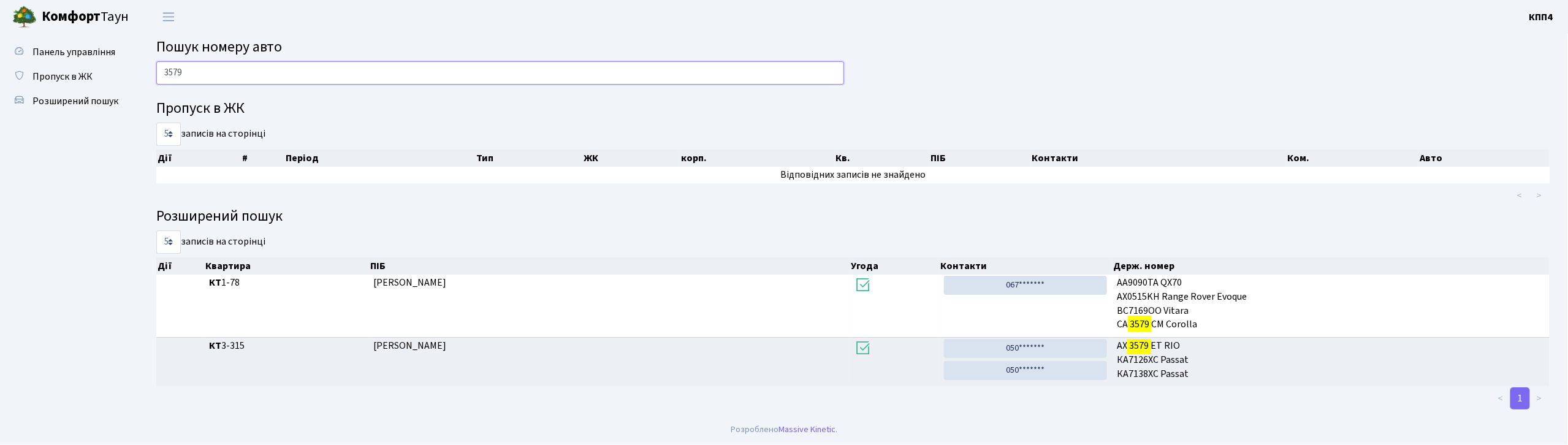
click at [282, 62] on input "3579" at bounding box center [500, 73] width 688 height 23
type input "3"
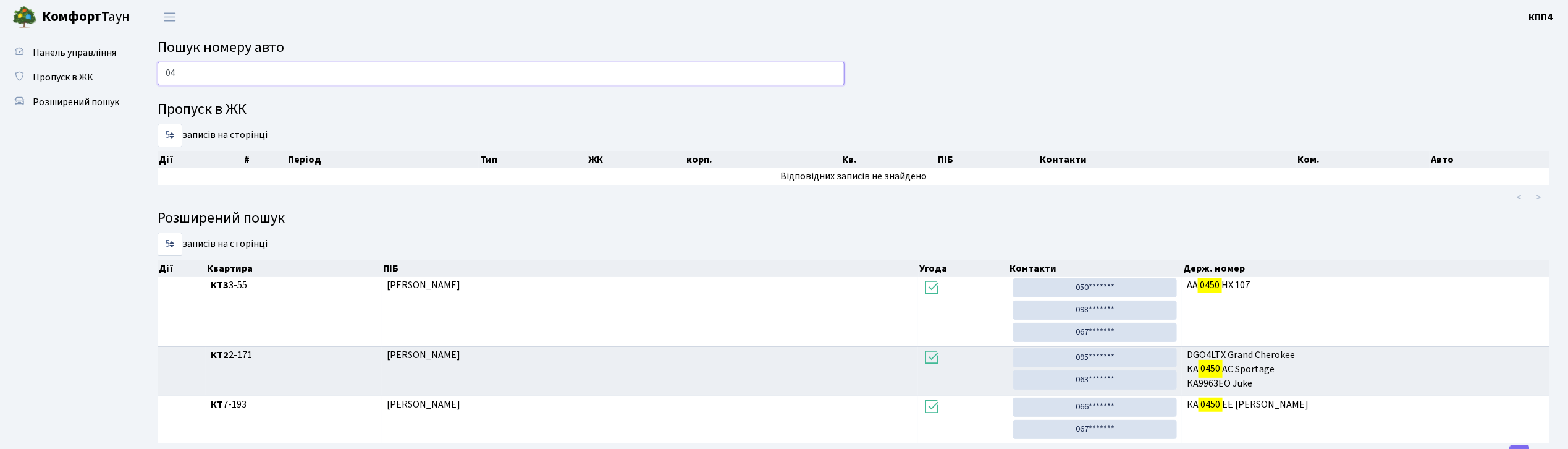
type input "0"
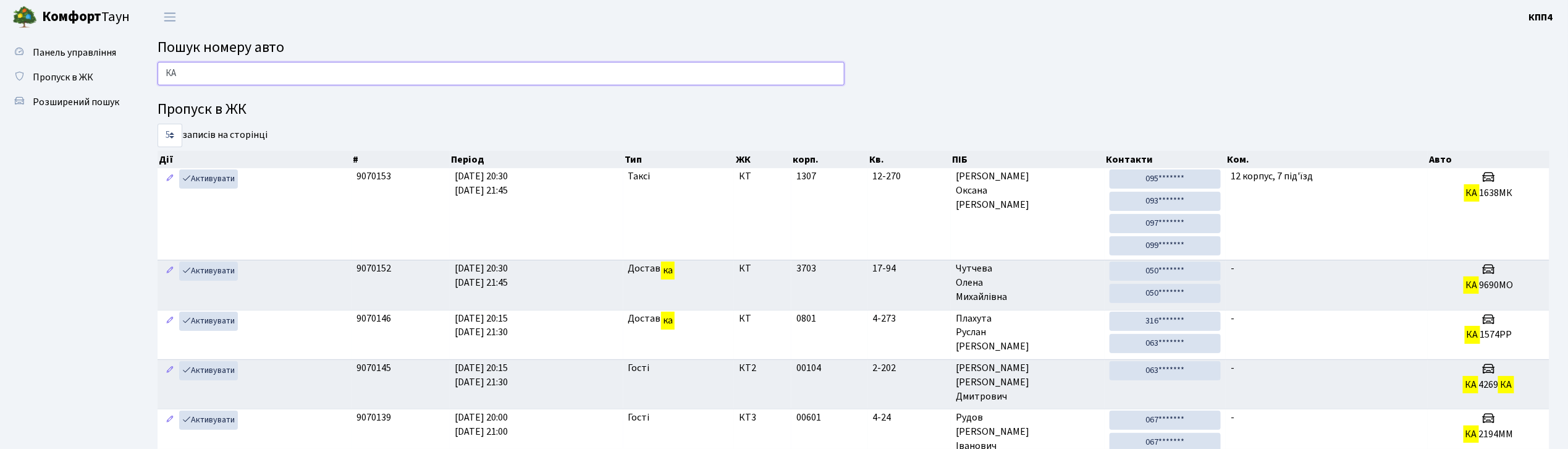
type input "[PERSON_NAME]"
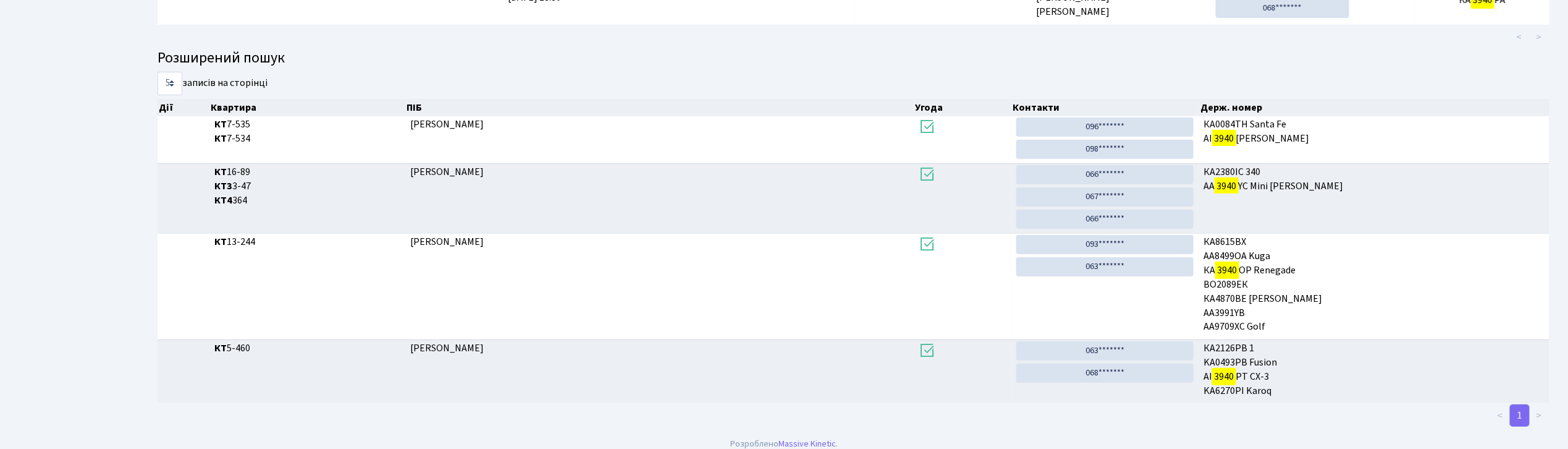
scroll to position [205, 0]
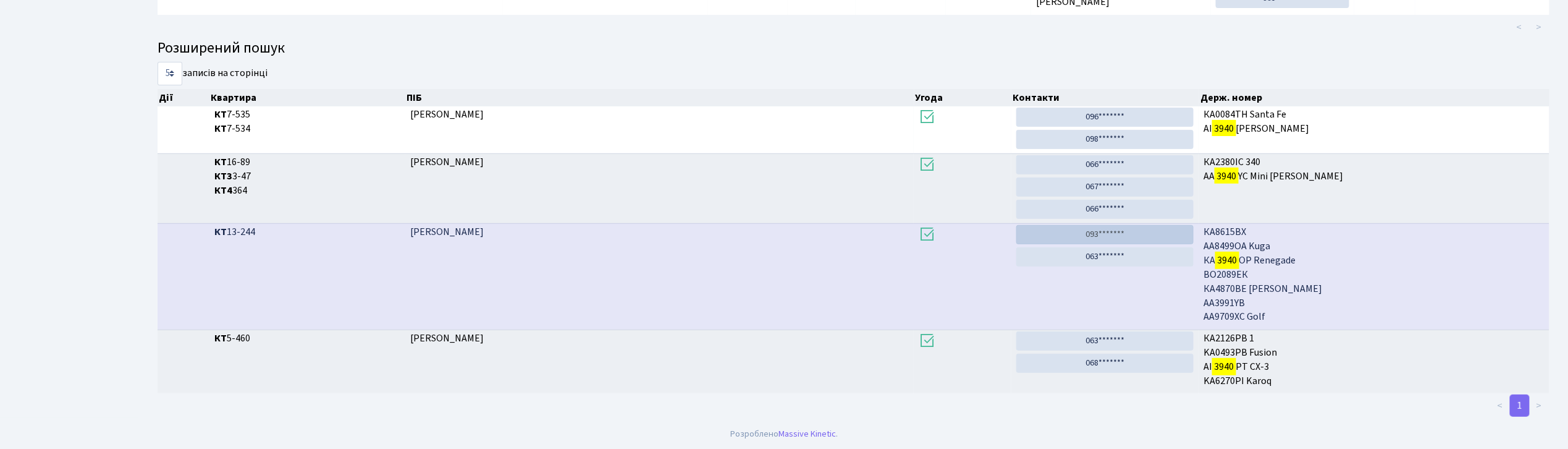
type input "3940"
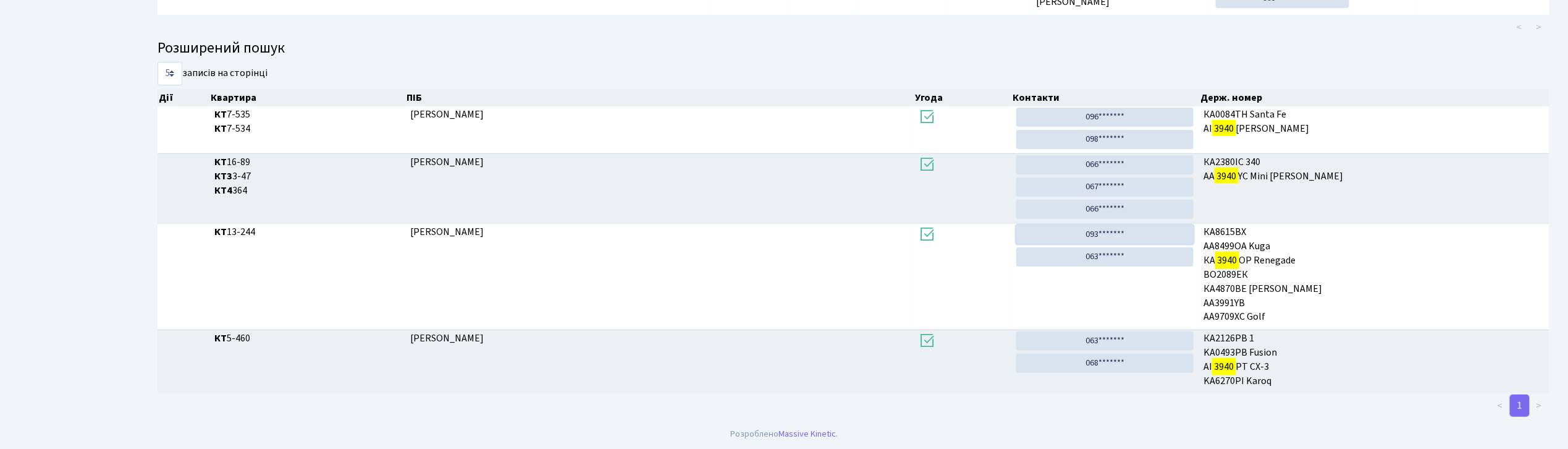
drag, startPoint x: 1074, startPoint y: 239, endPoint x: 839, endPoint y: 97, distance: 274.6
click at [1074, 239] on link "093*******" at bounding box center [1105, 234] width 178 height 19
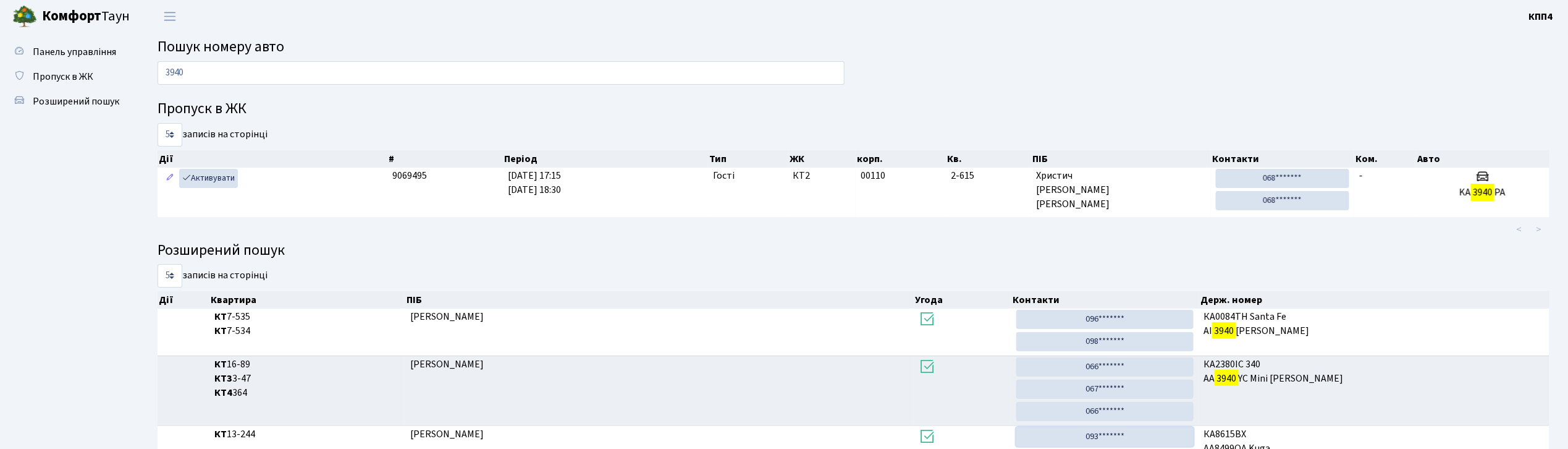
scroll to position [0, 0]
click at [198, 65] on input "3940" at bounding box center [500, 74] width 687 height 24
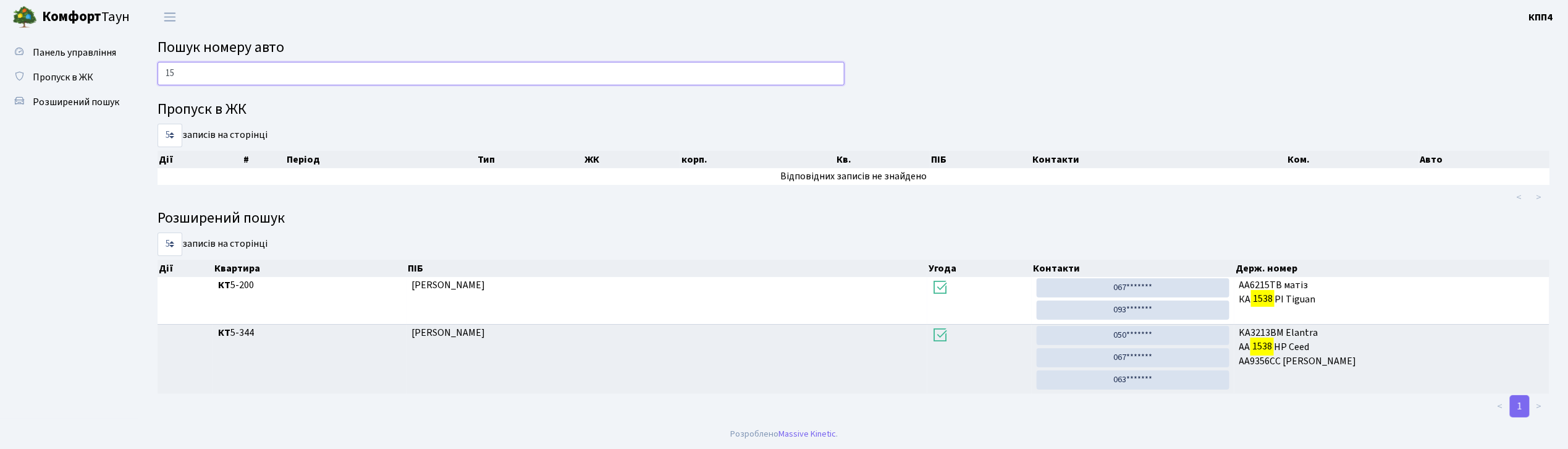
type input "1"
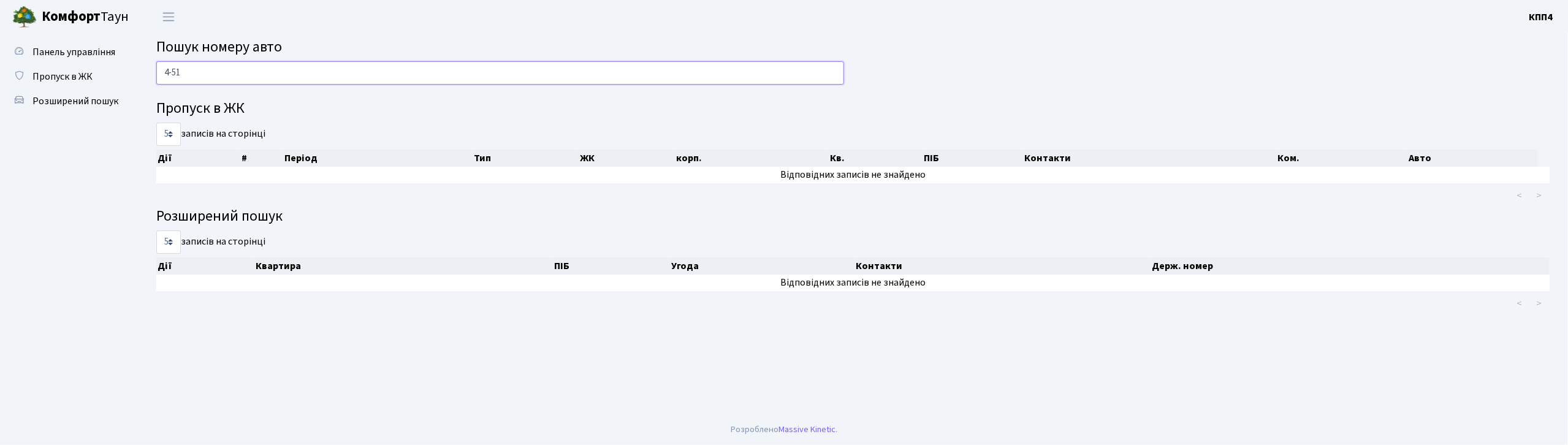
click at [210, 72] on input "4-51" at bounding box center [500, 73] width 688 height 23
type input "4"
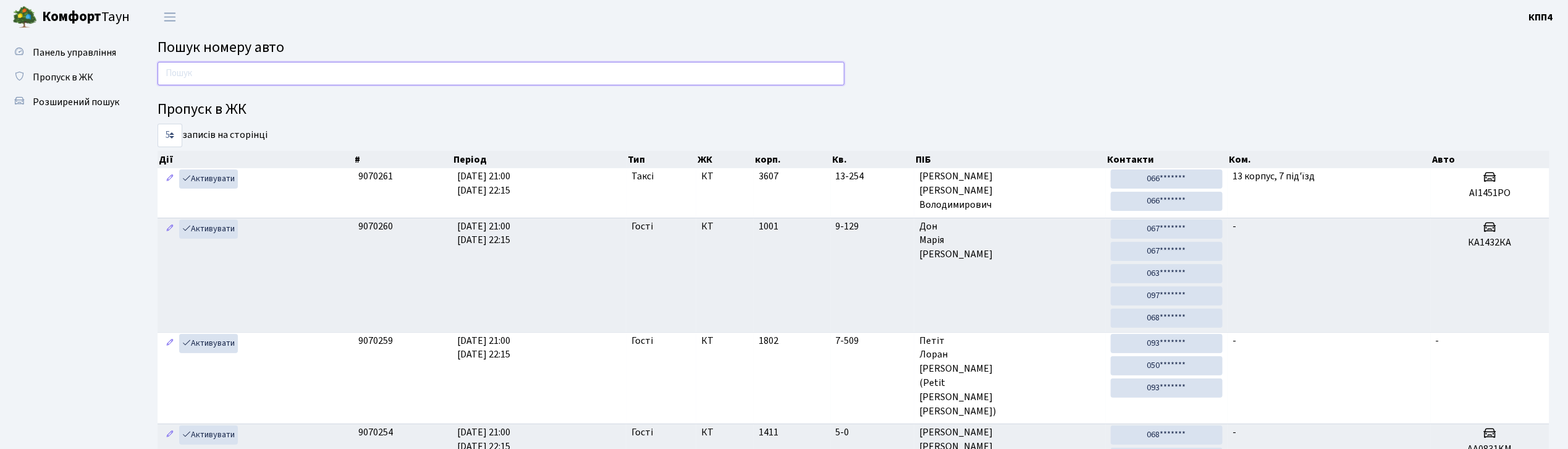
click at [238, 80] on input "text" at bounding box center [500, 74] width 687 height 24
click at [356, 80] on input "text" at bounding box center [500, 74] width 687 height 24
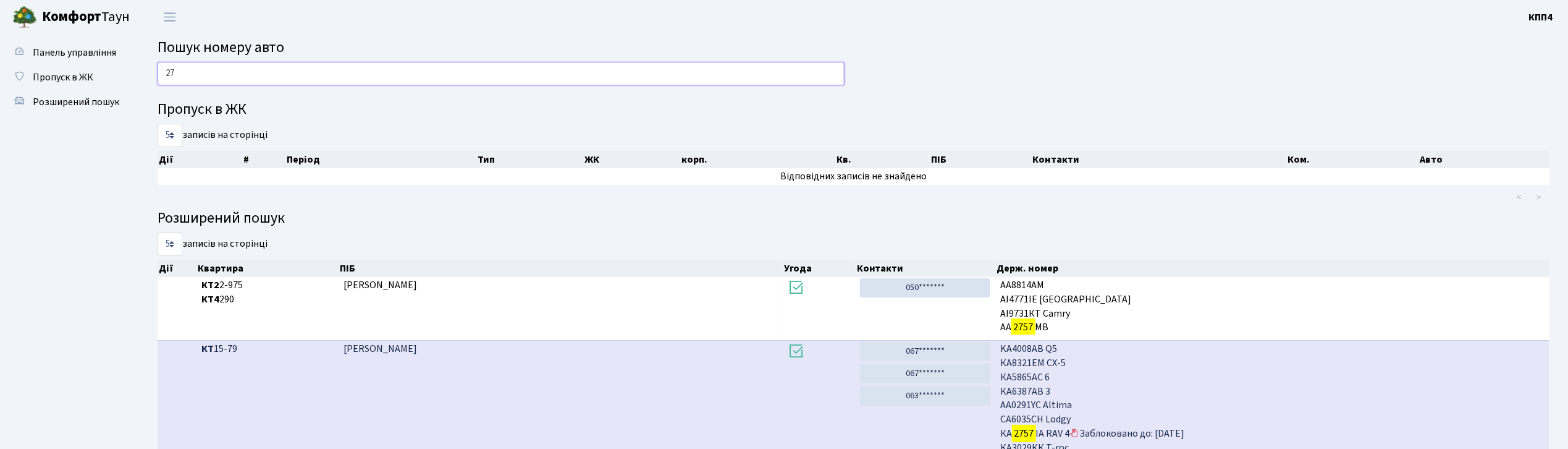
type input "2"
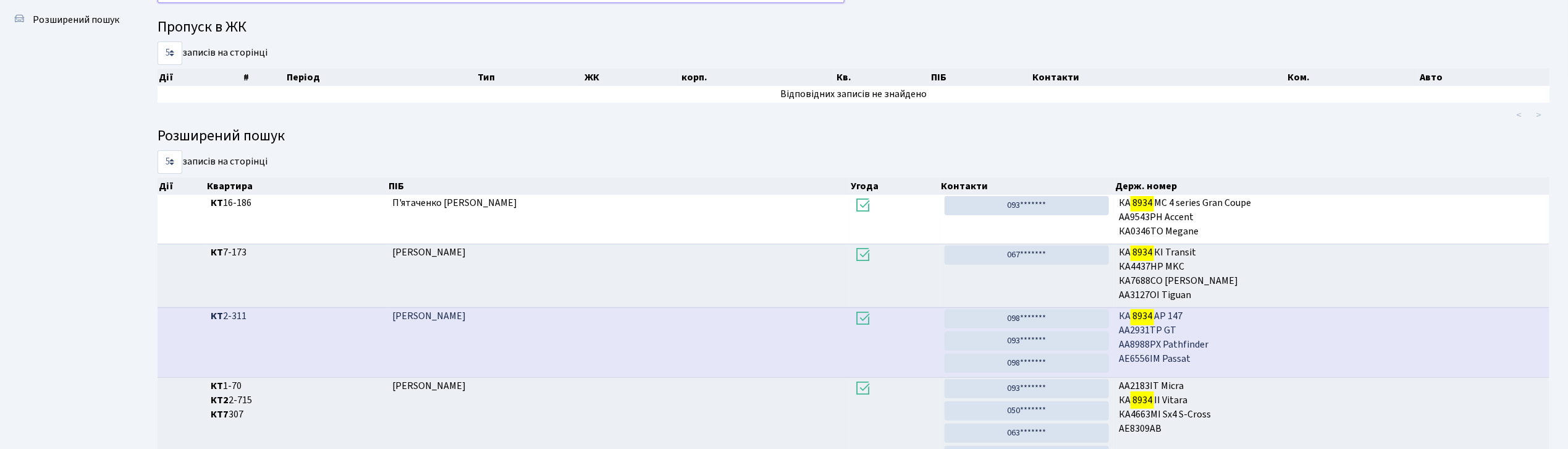
scroll to position [67, 0]
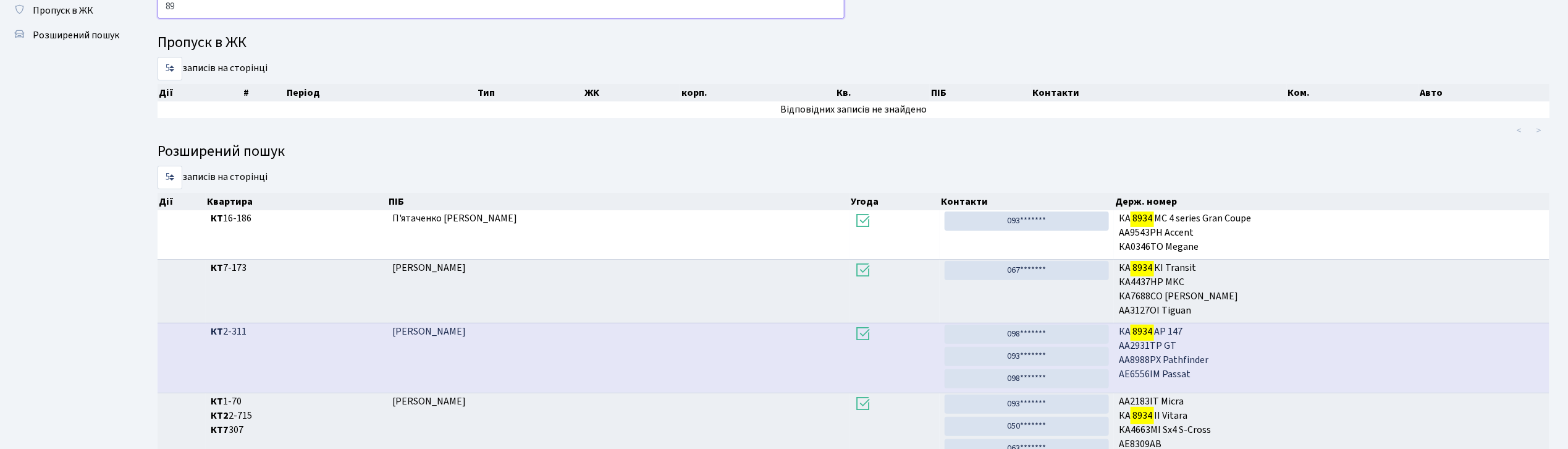
type input "8"
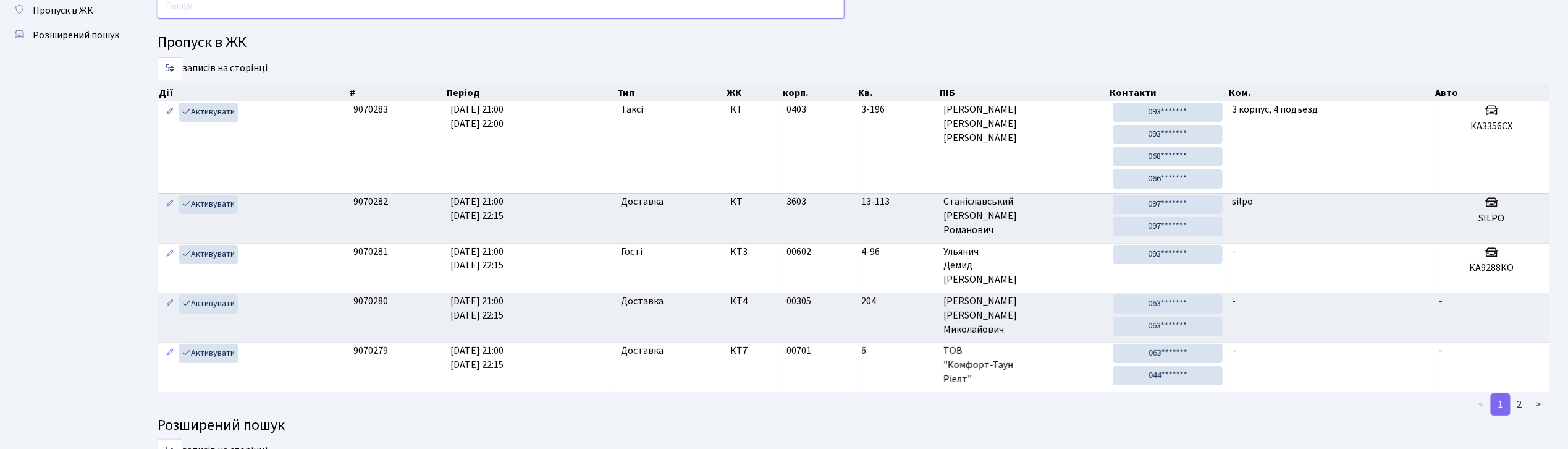
scroll to position [0, 0]
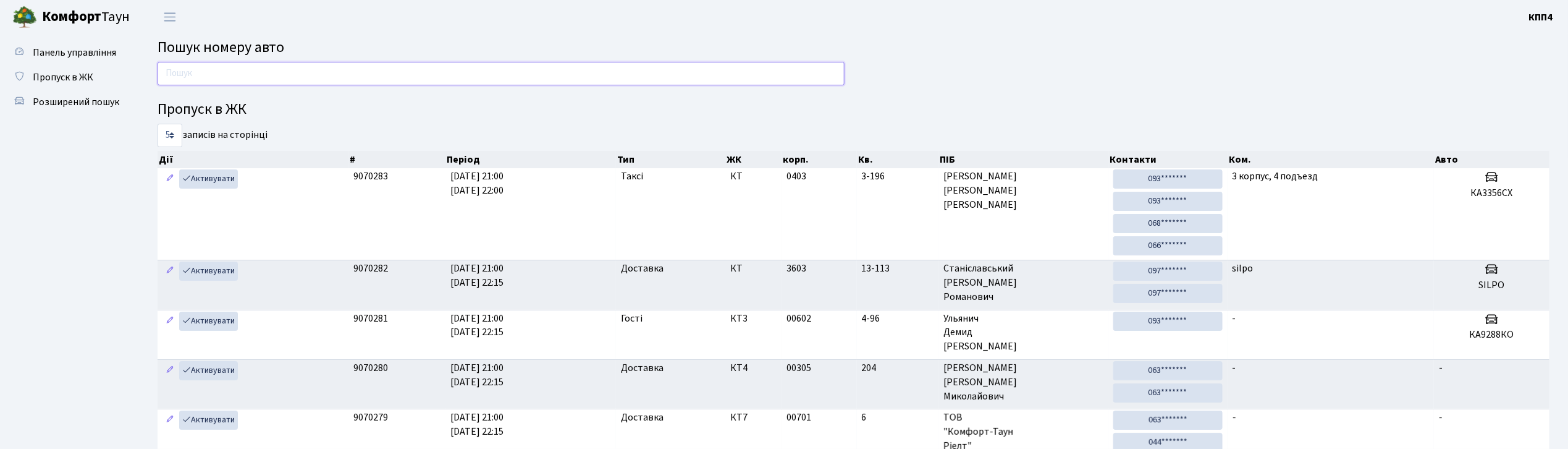
click at [199, 65] on input "text" at bounding box center [500, 74] width 687 height 24
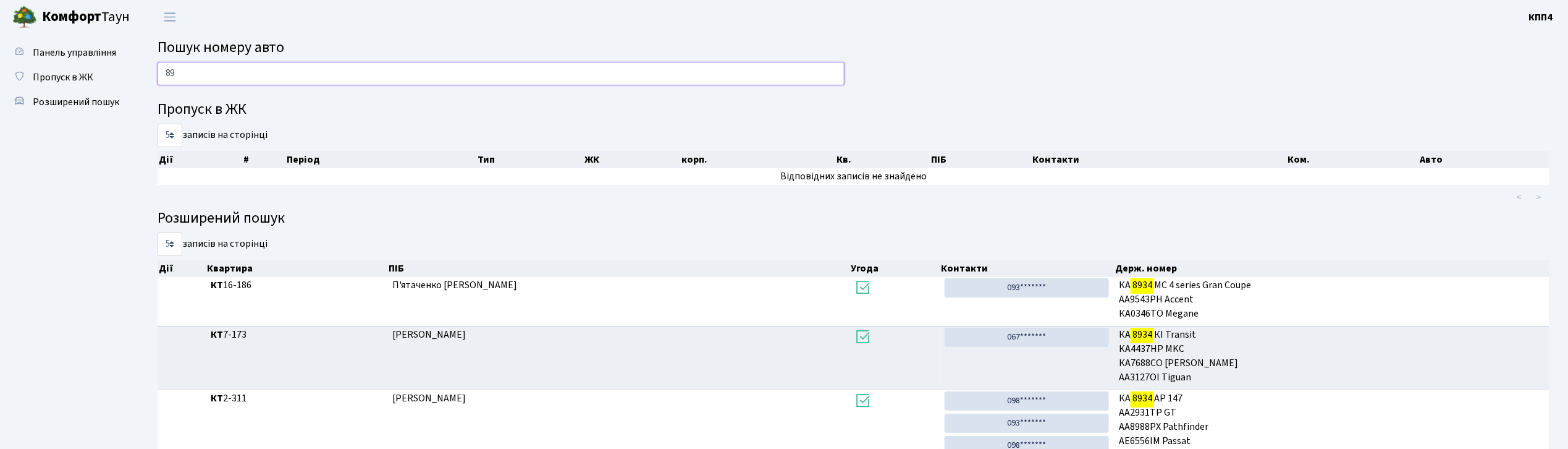
type input "8"
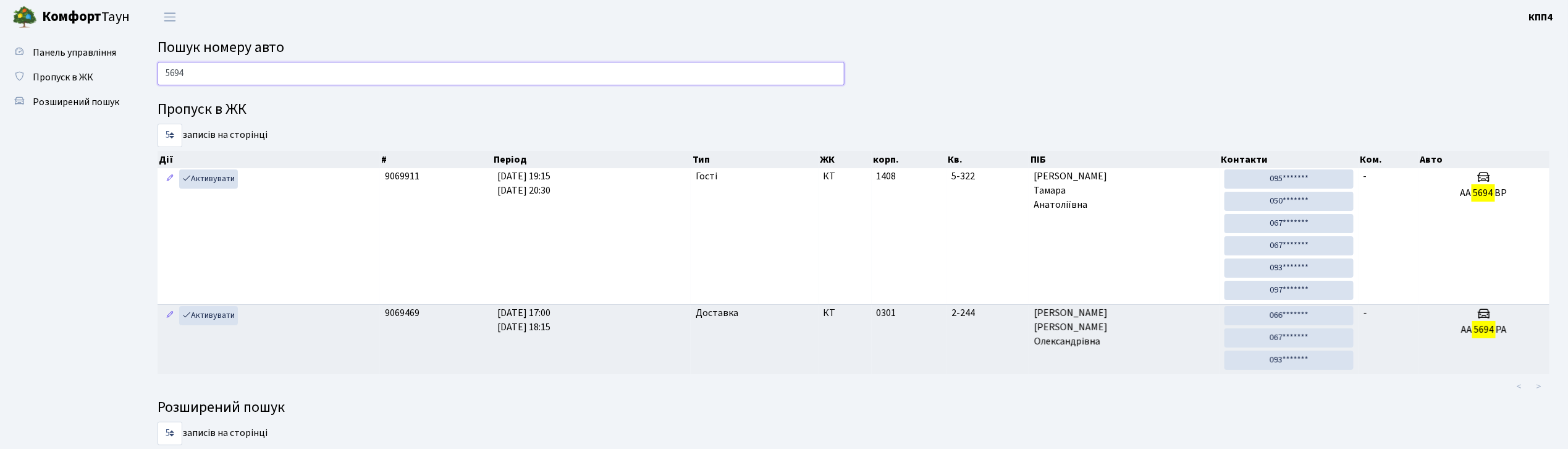
type input "5694"
click at [264, 82] on input "5694" at bounding box center [500, 74] width 687 height 24
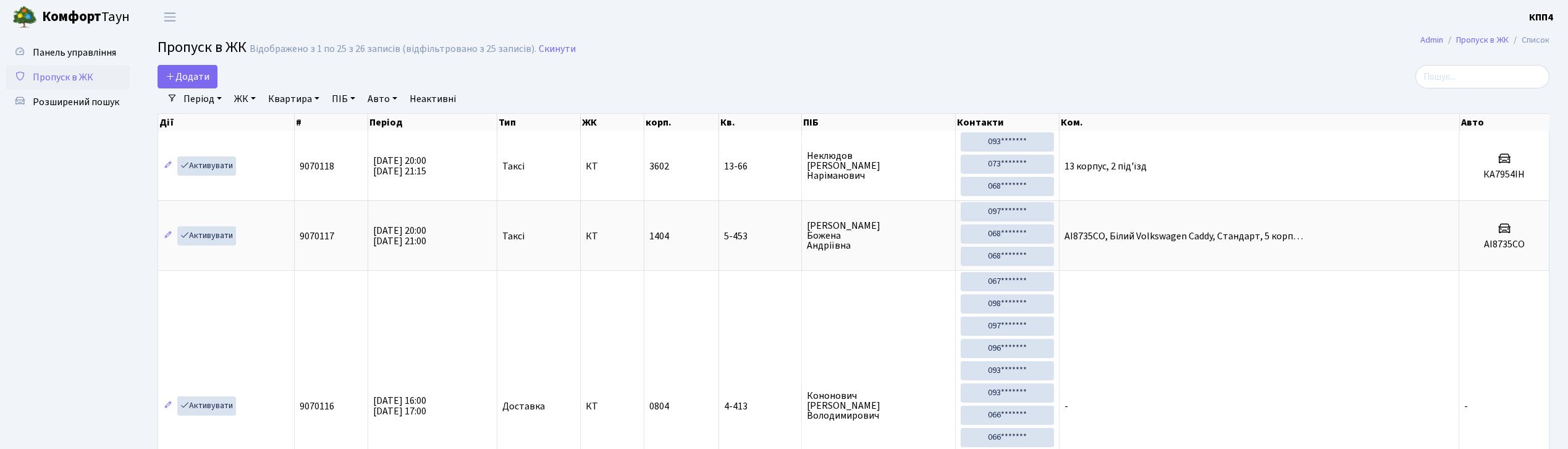
select select "25"
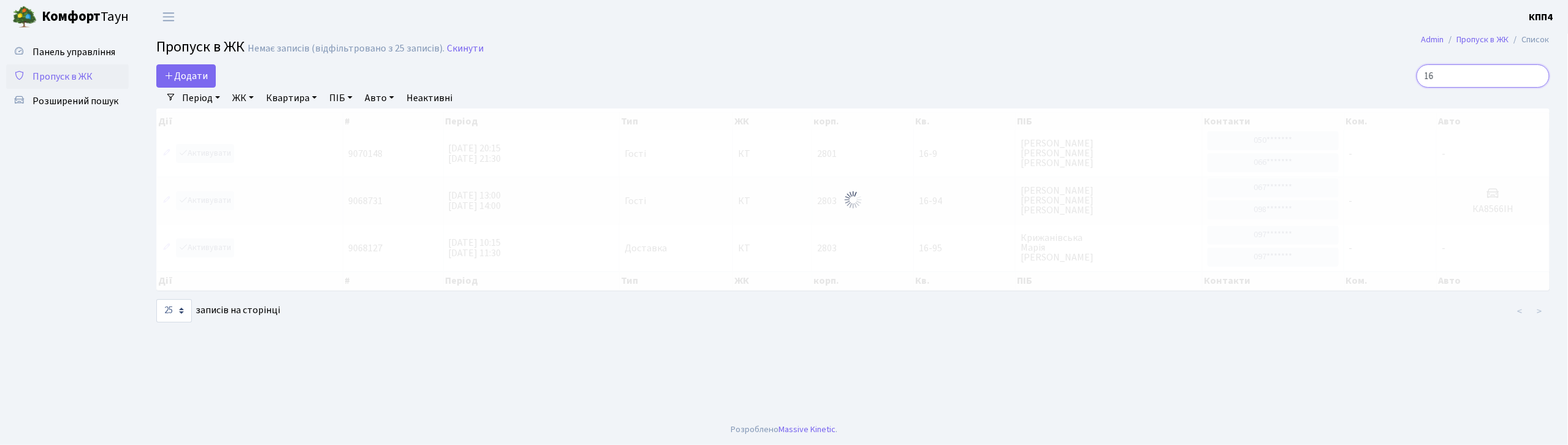
type input "1"
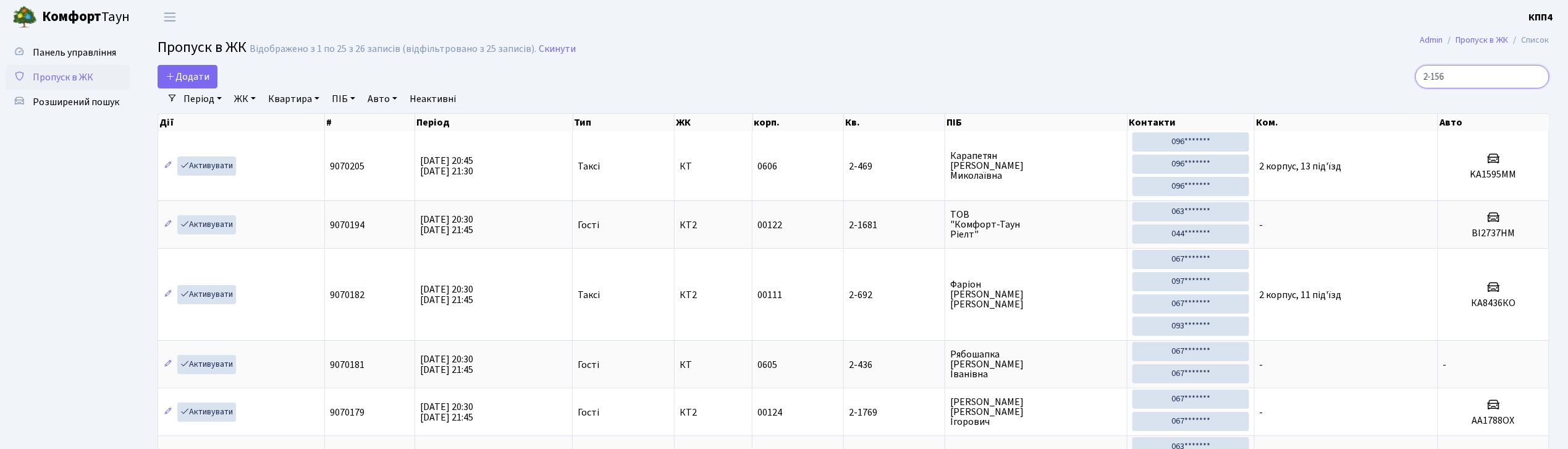
type input "2-1560"
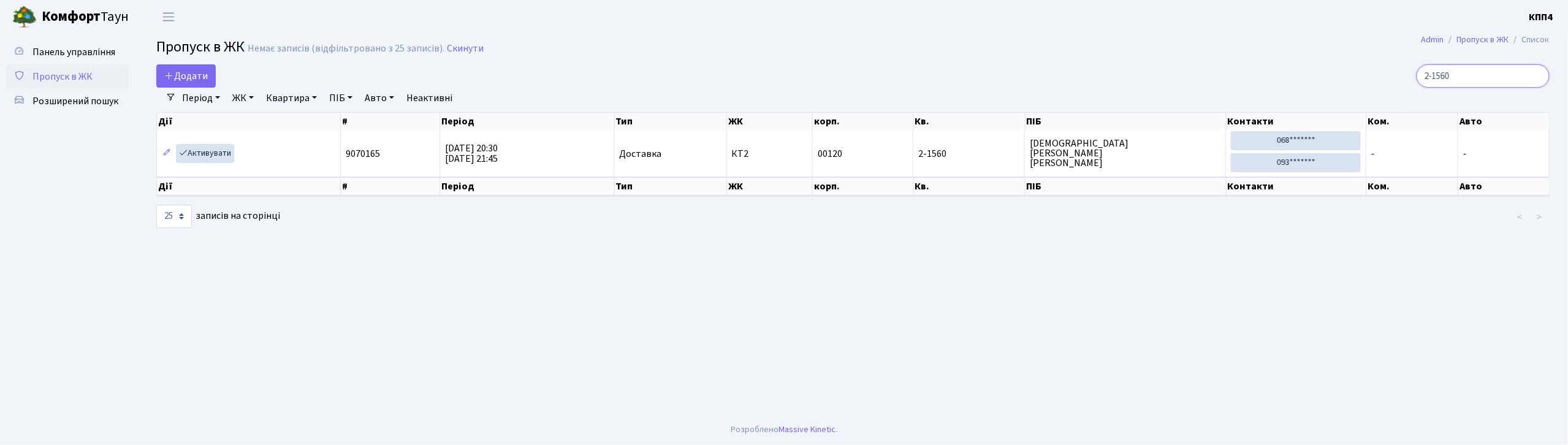
click at [1534, 74] on input "2-1560" at bounding box center [1483, 76] width 133 height 23
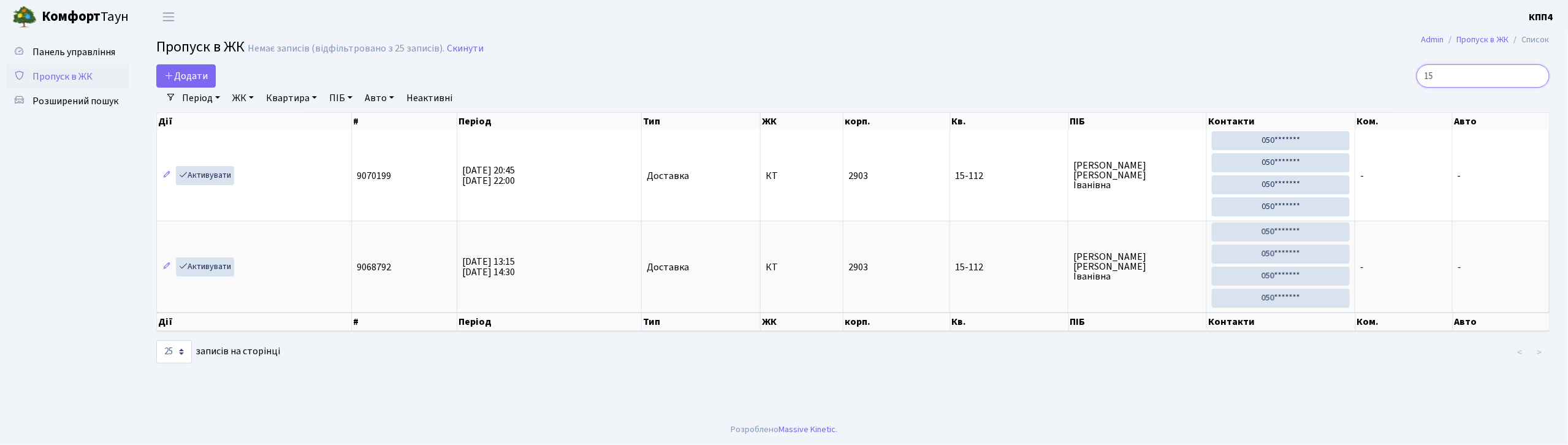
type input "1"
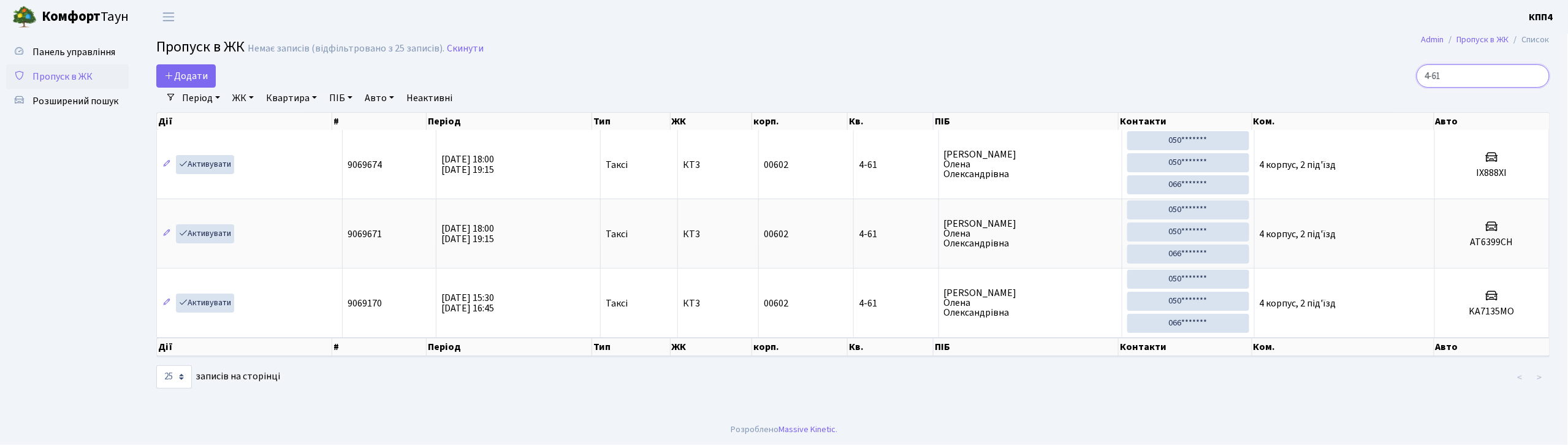
type input "4-61"
click at [89, 77] on span "Пропуск в ЖК" at bounding box center [62, 76] width 60 height 13
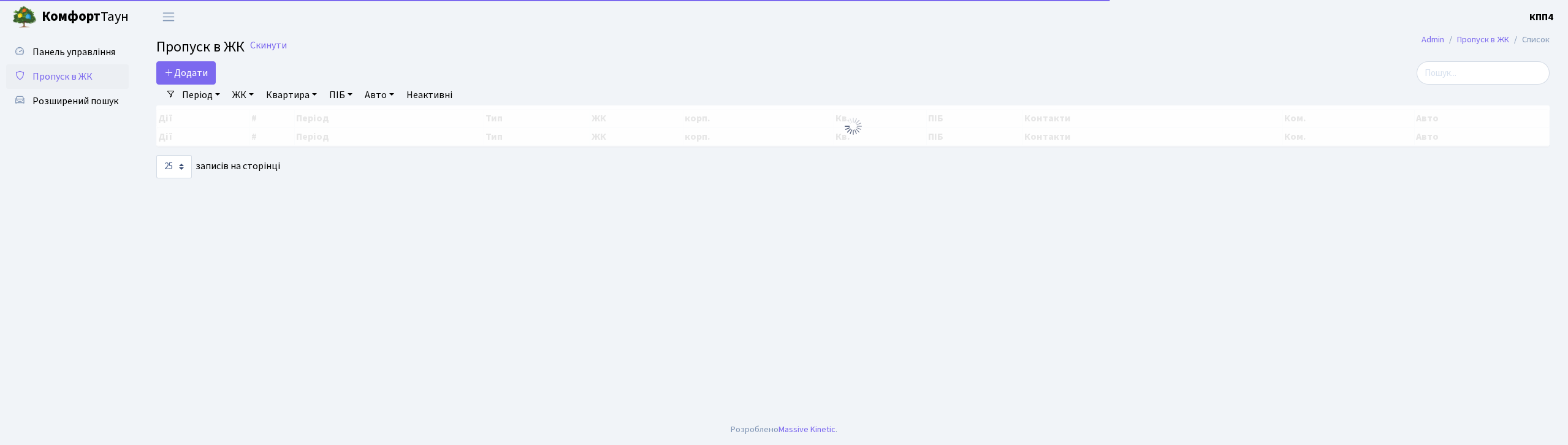
select select "25"
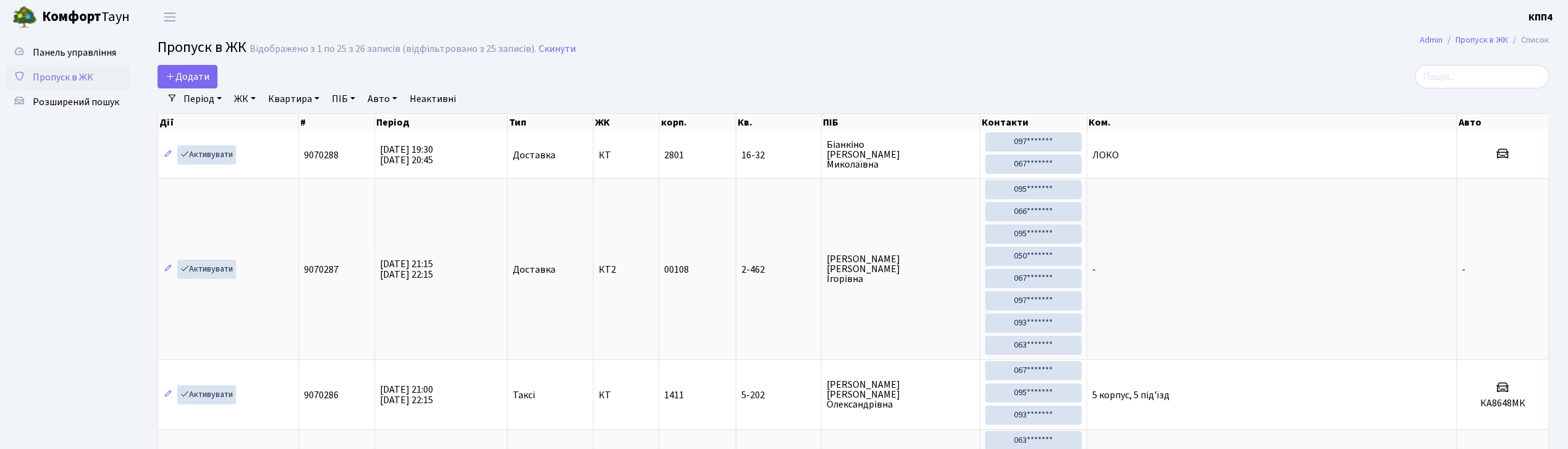
click at [1498, 67] on input "search" at bounding box center [1482, 76] width 134 height 24
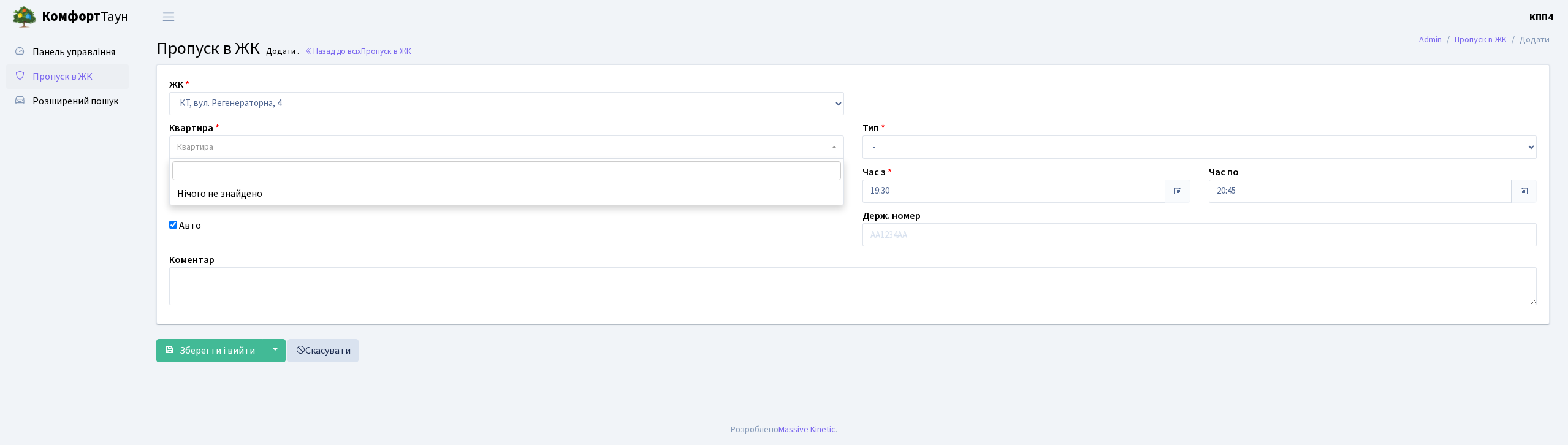
select select "271"
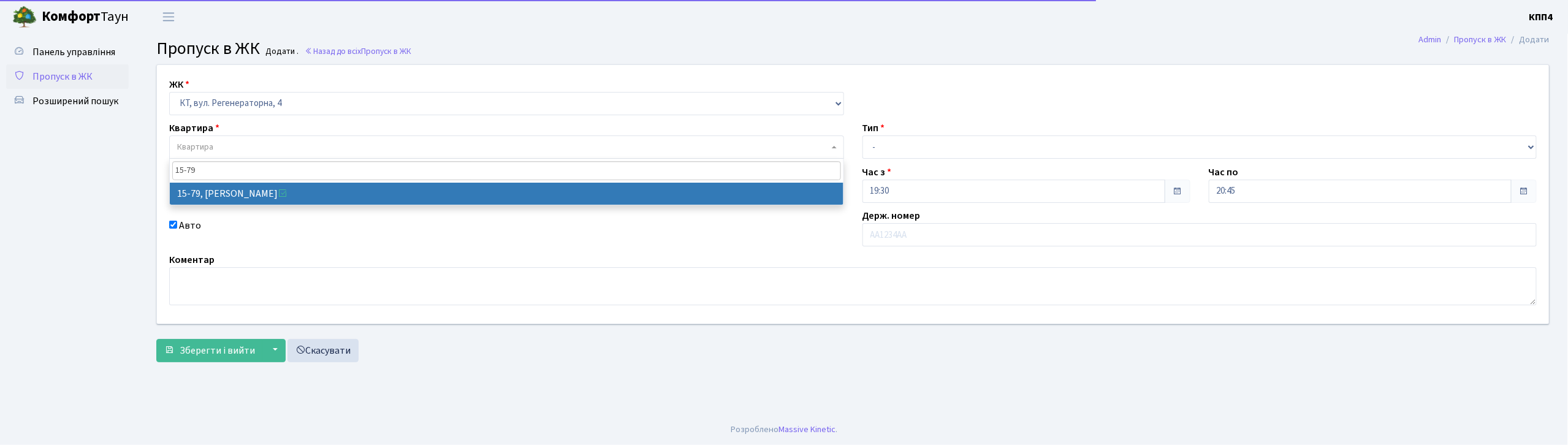
type input "15-79"
select select "8854"
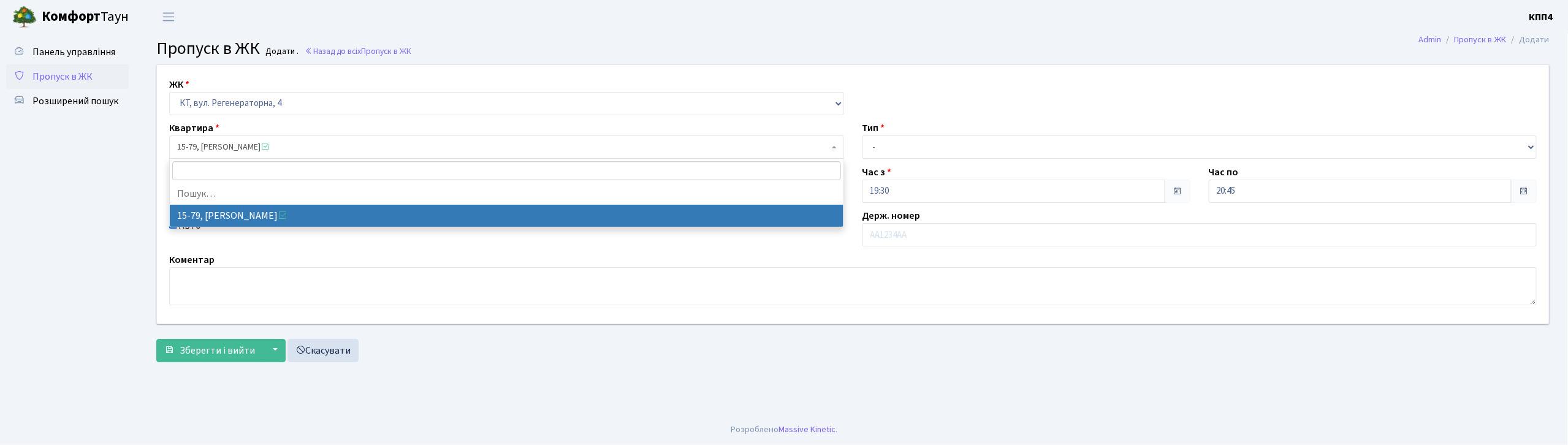
click at [312, 146] on span "15-79, [PERSON_NAME]" at bounding box center [503, 147] width 652 height 12
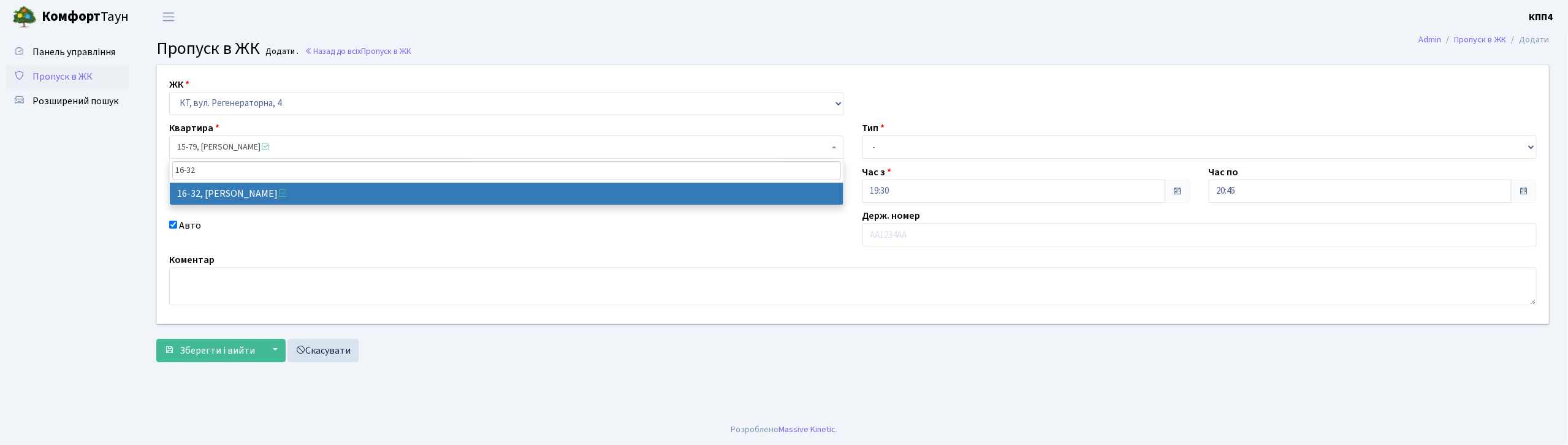
type input "16-32"
select select "8593"
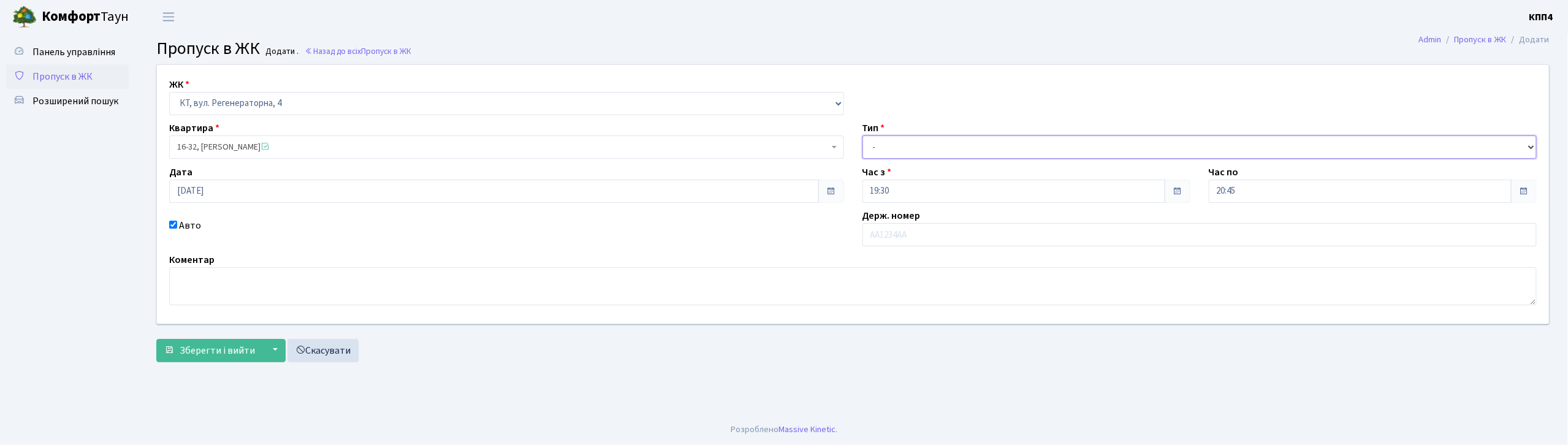
click at [975, 143] on select "- Доставка Таксі Гості Сервіс" at bounding box center [1200, 147] width 675 height 23
select select "1"
click at [862, 135] on select "- Доставка Таксі Гості Сервіс" at bounding box center [1200, 147] width 675 height 23
click at [260, 280] on textarea at bounding box center [852, 286] width 1367 height 38
type textarea "ЛОКО"
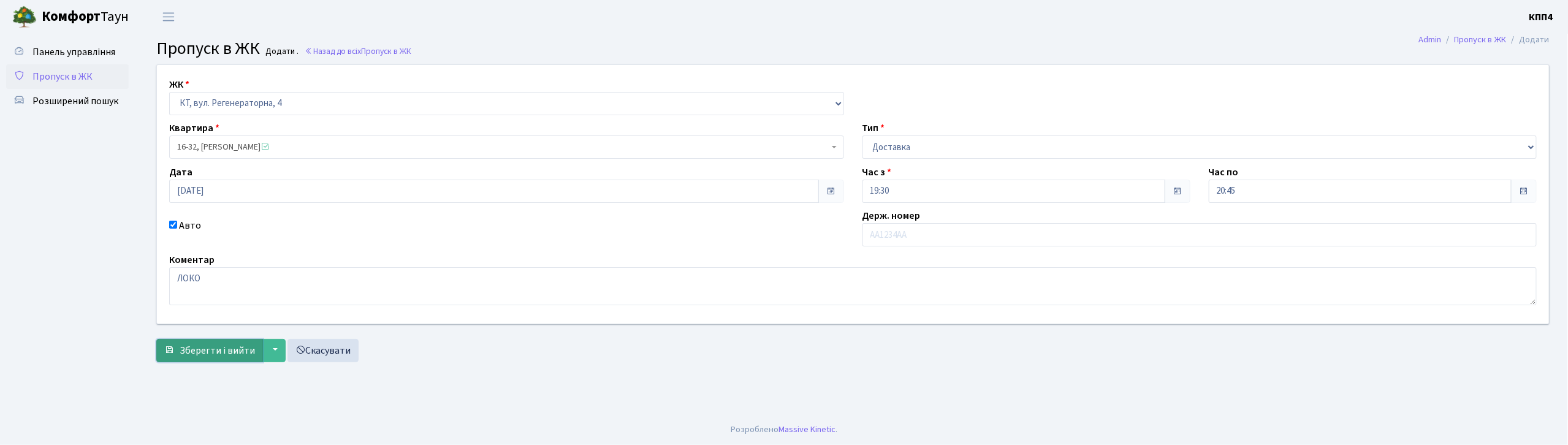
click at [224, 355] on span "Зберегти і вийти" at bounding box center [217, 350] width 76 height 13
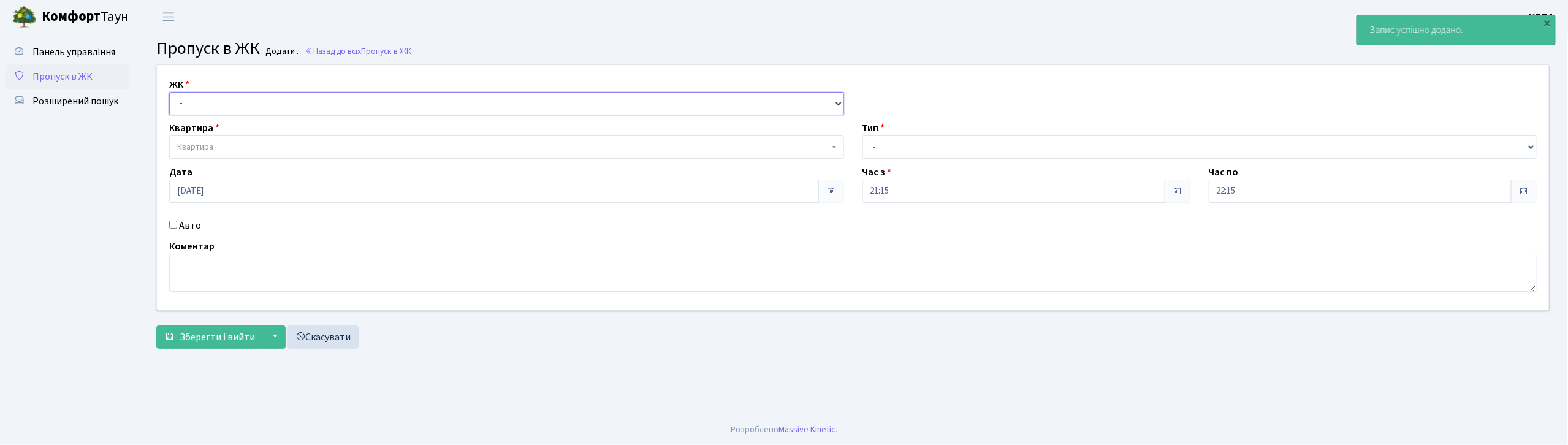
drag, startPoint x: 254, startPoint y: 98, endPoint x: 256, endPoint y: 113, distance: 15.1
click at [254, 98] on select "- КТ, вул. Регенераторна, 4 КТ2, просп. [STREET_ADDRESS] [STREET_ADDRESS] [PERS…" at bounding box center [506, 103] width 675 height 23
select select "271"
click at [169, 92] on select "- КТ, вул. Регенераторна, 4 КТ2, просп. [STREET_ADDRESS] [STREET_ADDRESS] [PERS…" at bounding box center [506, 103] width 675 height 23
select select
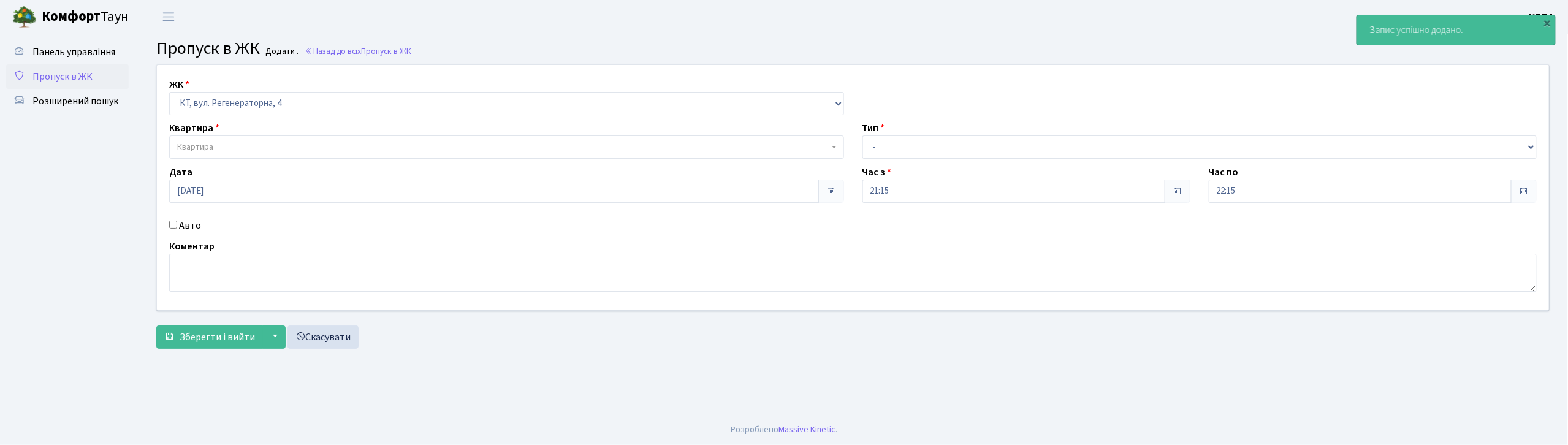
click at [190, 226] on label "Авто" at bounding box center [190, 225] width 22 height 15
click at [177, 226] on input "Авто" at bounding box center [173, 224] width 8 height 8
checkbox input "true"
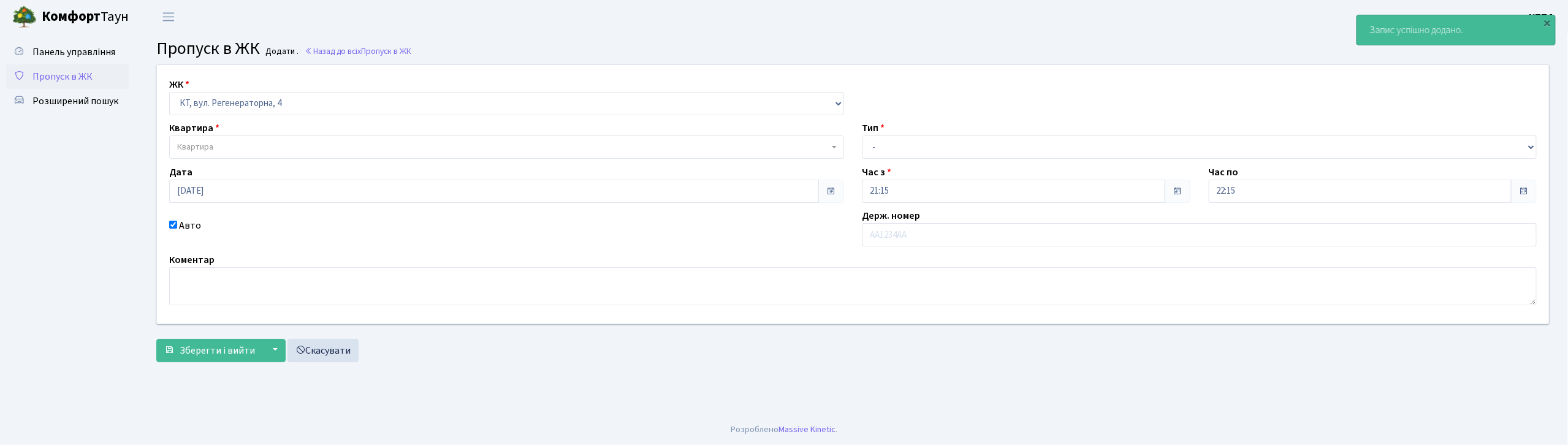
click at [227, 149] on span "Квартира" at bounding box center [503, 147] width 652 height 12
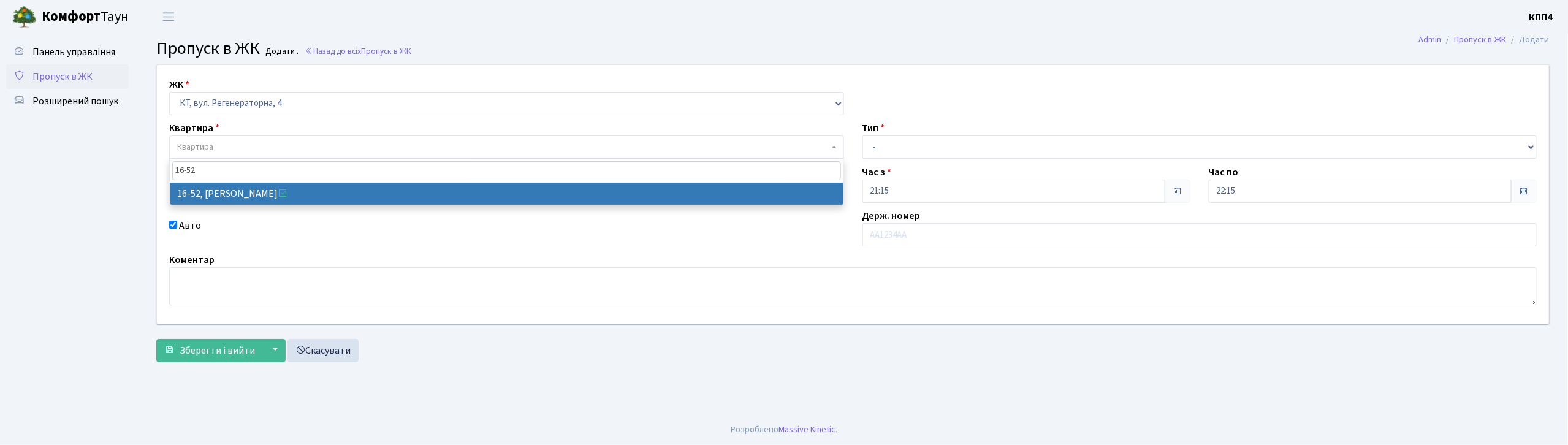
type input "16-52"
select select "8613"
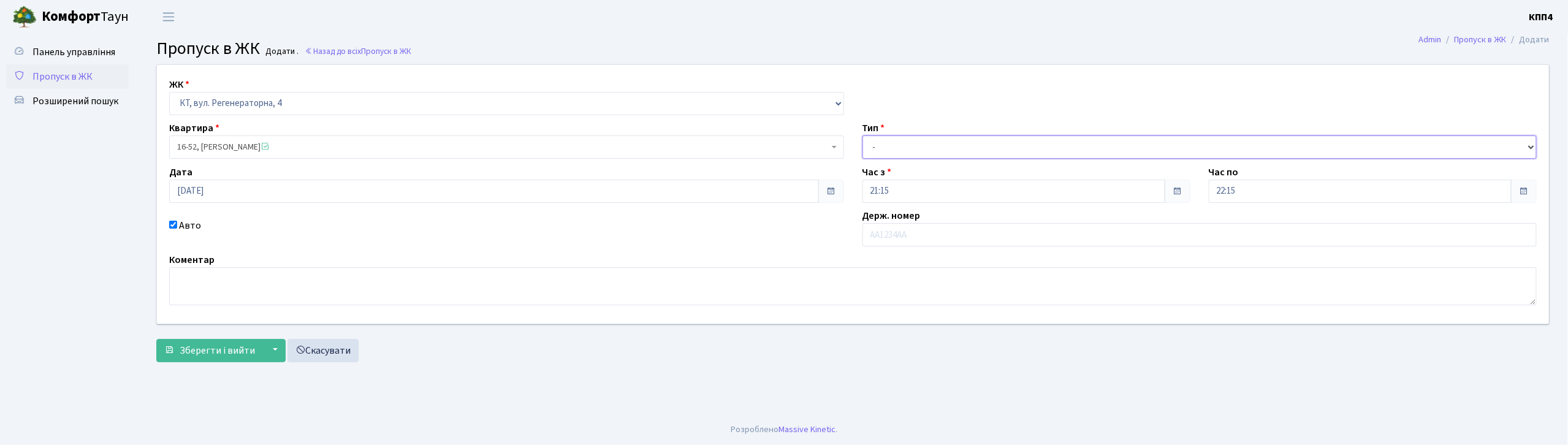
drag, startPoint x: 944, startPoint y: 138, endPoint x: 941, endPoint y: 157, distance: 19.2
click at [944, 138] on select "- Доставка Таксі Гості Сервіс" at bounding box center [1200, 147] width 675 height 23
select select "3"
click at [862, 135] on select "- Доставка Таксі Гості Сервіс" at bounding box center [1200, 147] width 675 height 23
click at [893, 228] on input "text" at bounding box center [1200, 234] width 675 height 23
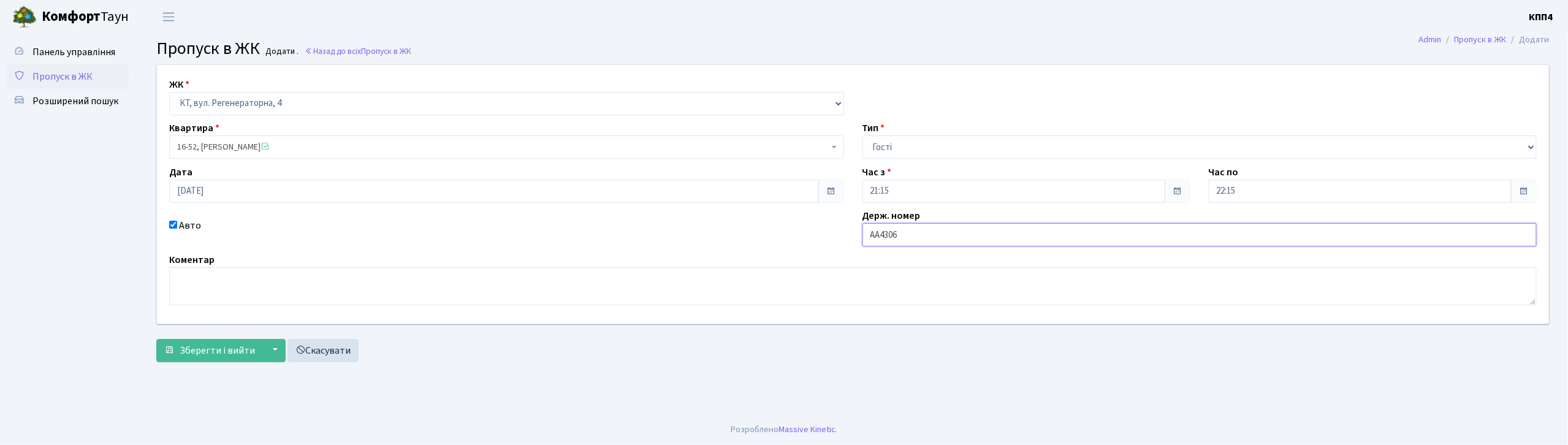
type input "АА4306YD"
click at [295, 150] on span "16-52, [PERSON_NAME]" at bounding box center [503, 147] width 652 height 12
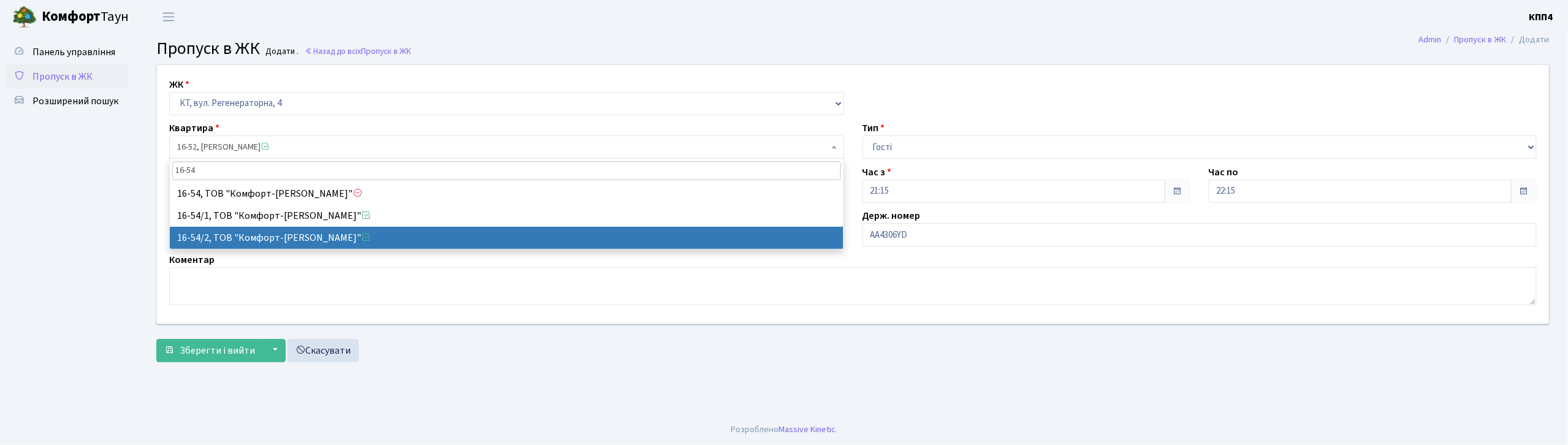
type input "16-54"
select select "15032"
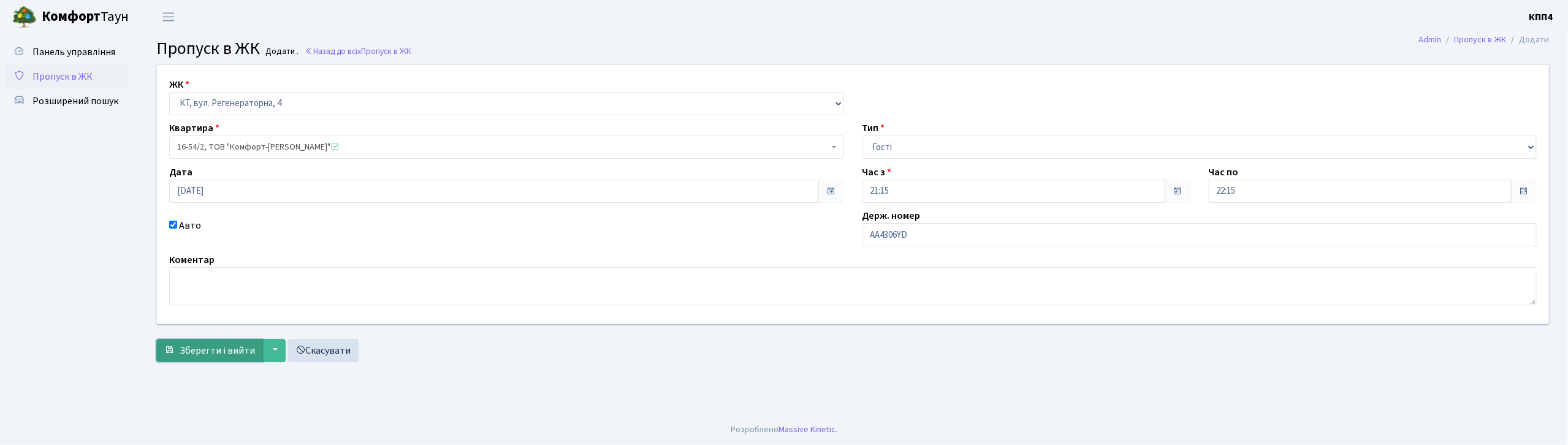
click at [210, 350] on span "Зберегти і вийти" at bounding box center [217, 350] width 76 height 13
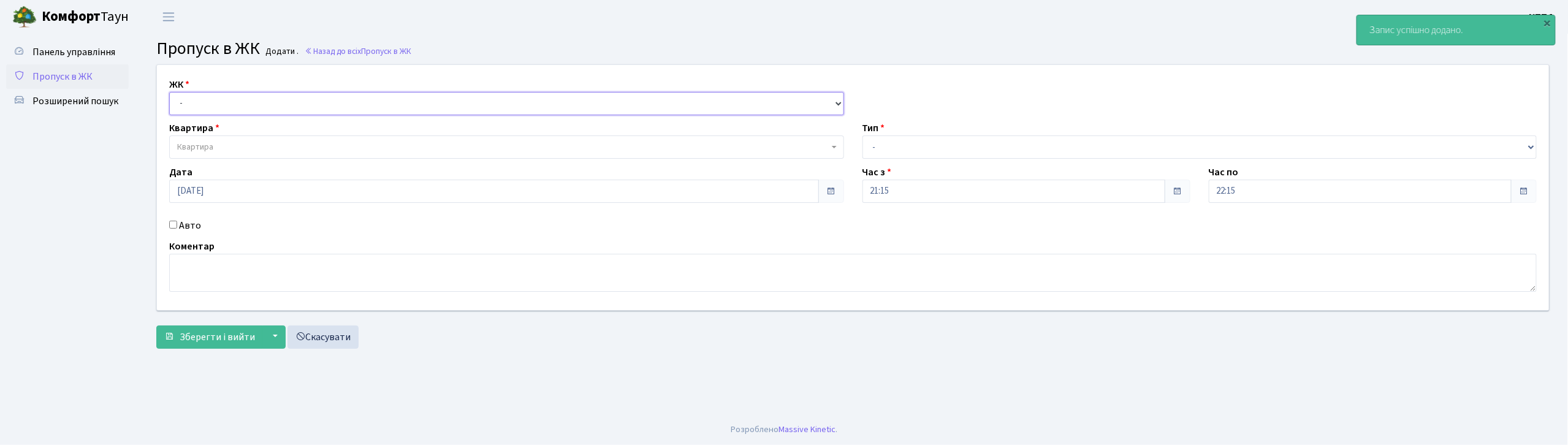
click at [211, 102] on select "- КТ, вул. Регенераторна, 4 КТ2, просп. [STREET_ADDRESS] [STREET_ADDRESS] [PERS…" at bounding box center [506, 103] width 675 height 23
select select "271"
click at [169, 92] on select "- КТ, вул. Регенераторна, 4 КТ2, просп. [STREET_ADDRESS] [STREET_ADDRESS] [PERS…" at bounding box center [506, 103] width 675 height 23
select select
click at [174, 223] on input "Авто" at bounding box center [173, 224] width 8 height 8
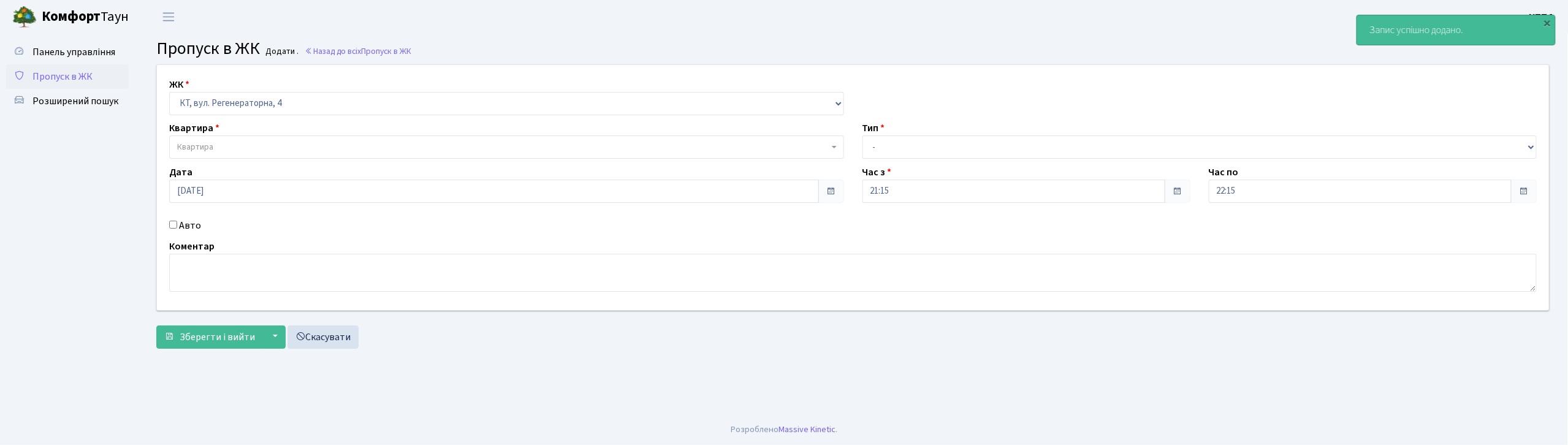
checkbox input "true"
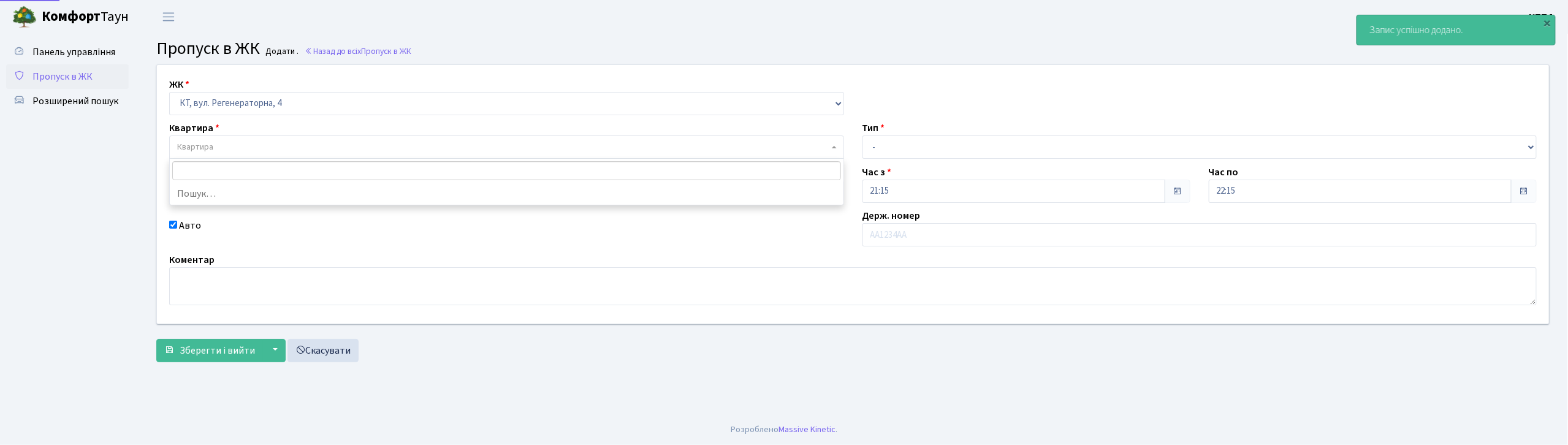
click at [207, 142] on span "Квартира" at bounding box center [195, 147] width 36 height 12
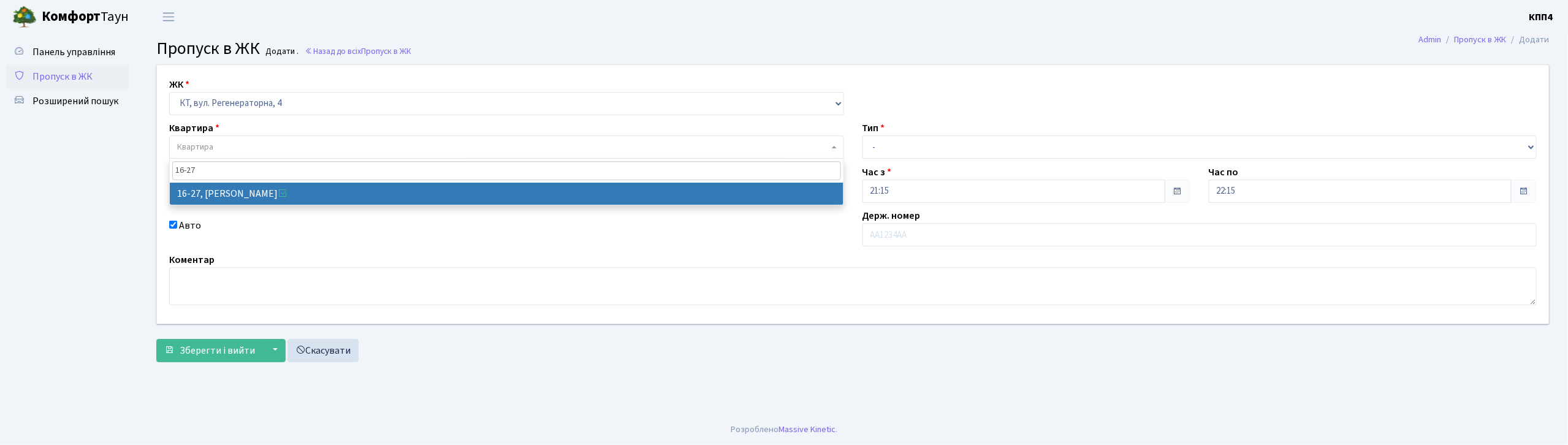
type input "16-27"
select select "8588"
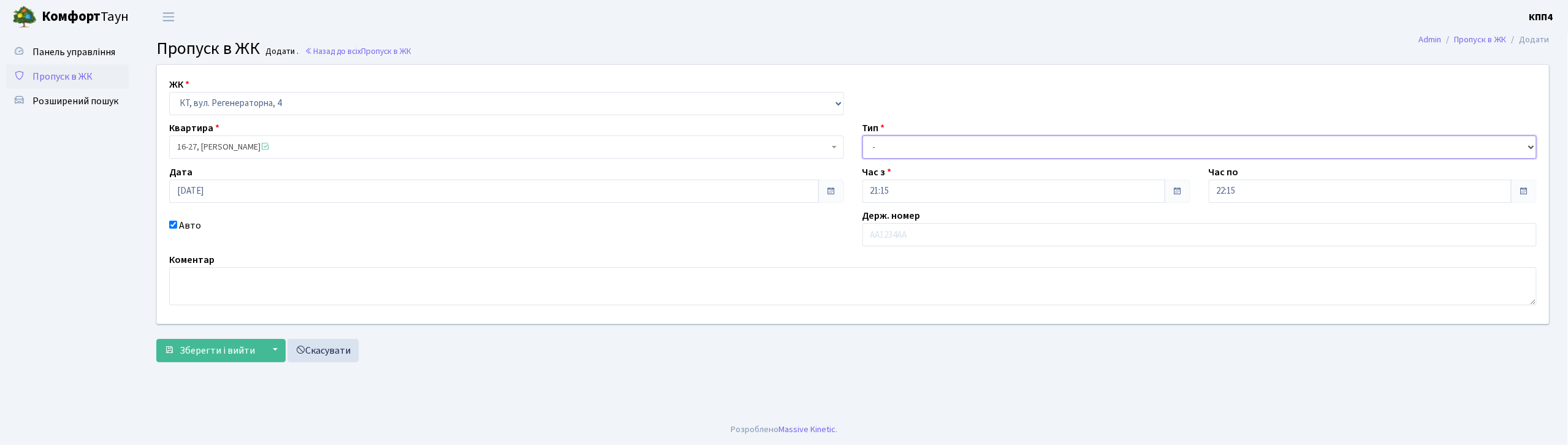
click at [880, 153] on select "- Доставка Таксі Гості Сервіс" at bounding box center [1200, 147] width 675 height 23
select select "3"
click at [862, 135] on select "- Доставка Таксі Гості Сервіс" at bounding box center [1200, 147] width 675 height 23
click at [895, 239] on input "text" at bounding box center [1200, 234] width 675 height 23
type input "КА5581ВЕ"
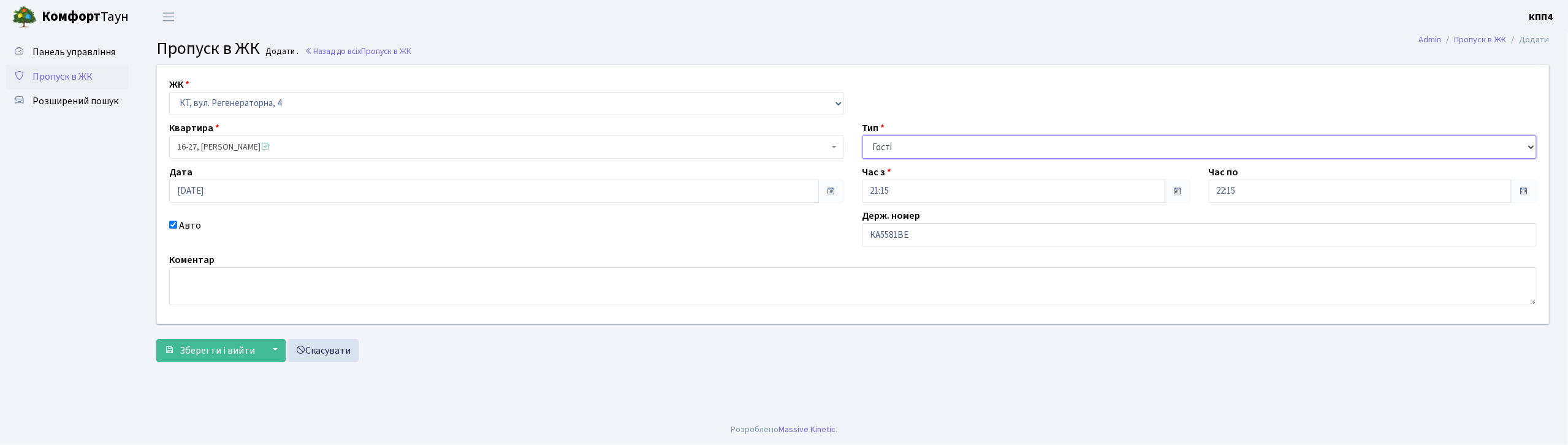
drag, startPoint x: 900, startPoint y: 143, endPoint x: 901, endPoint y: 157, distance: 14.0
click at [901, 145] on select "- Доставка Таксі Гості Сервіс" at bounding box center [1200, 147] width 675 height 23
select select "2"
click at [862, 135] on select "- Доставка Таксі Гості Сервіс" at bounding box center [1200, 147] width 675 height 23
click at [216, 350] on span "Зберегти і вийти" at bounding box center [217, 350] width 76 height 13
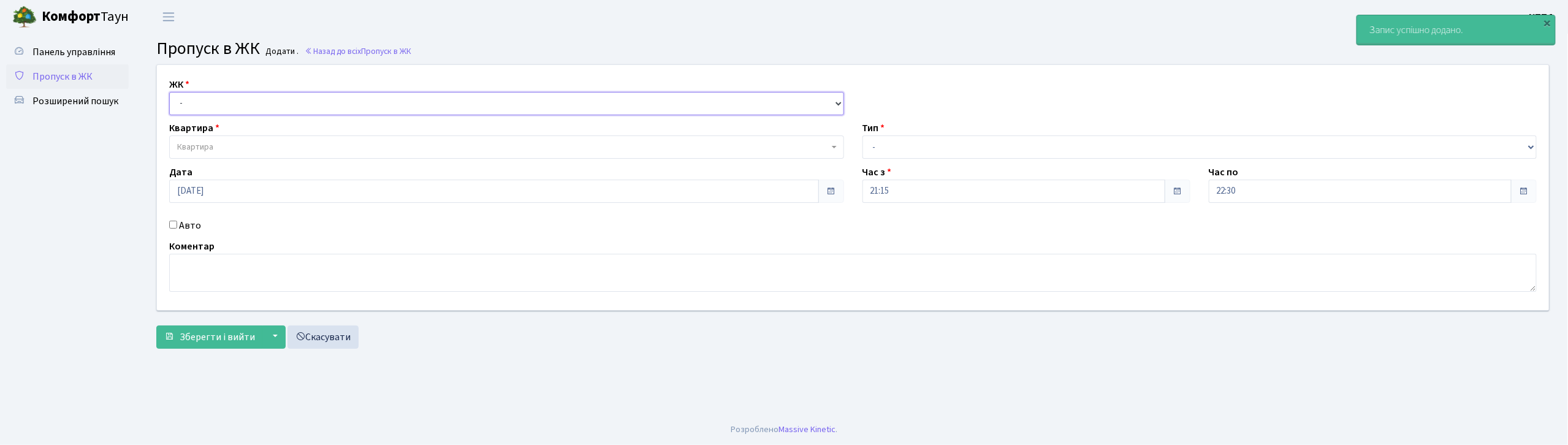
click at [221, 109] on select "- КТ, вул. Регенераторна, 4 КТ2, просп. [STREET_ADDRESS] [STREET_ADDRESS] [PERS…" at bounding box center [506, 103] width 675 height 23
select select "271"
click at [169, 92] on select "- КТ, вул. Регенераторна, 4 КТ2, просп. [STREET_ADDRESS] [STREET_ADDRESS] [PERS…" at bounding box center [506, 103] width 675 height 23
select select
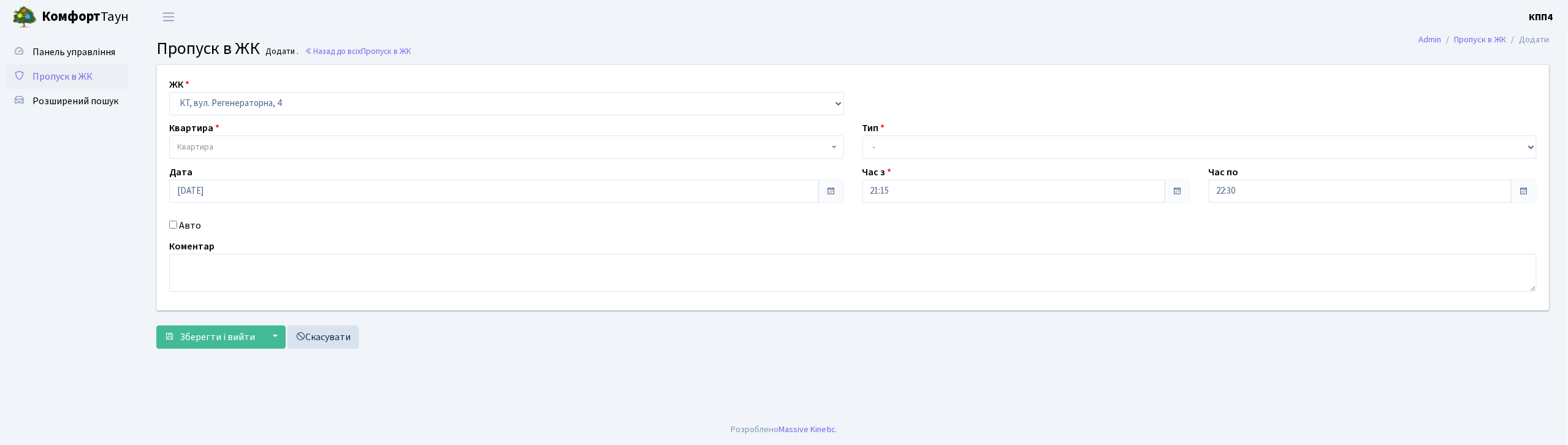
click at [190, 229] on label "Авто" at bounding box center [190, 225] width 22 height 15
click at [177, 229] on input "Авто" at bounding box center [173, 224] width 8 height 8
checkbox input "true"
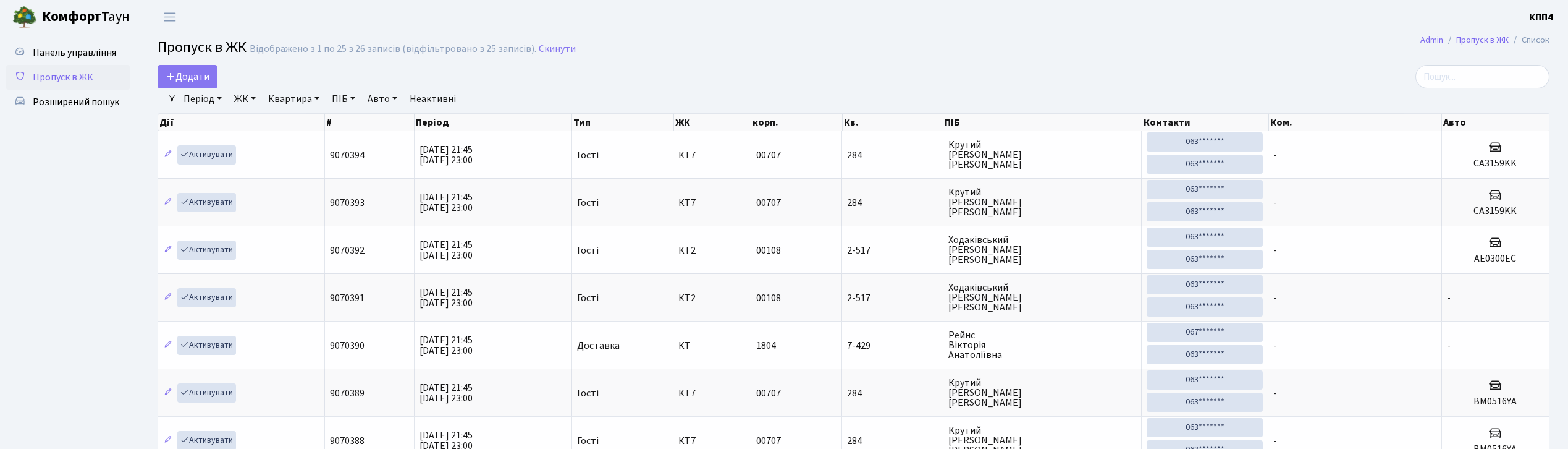
select select "25"
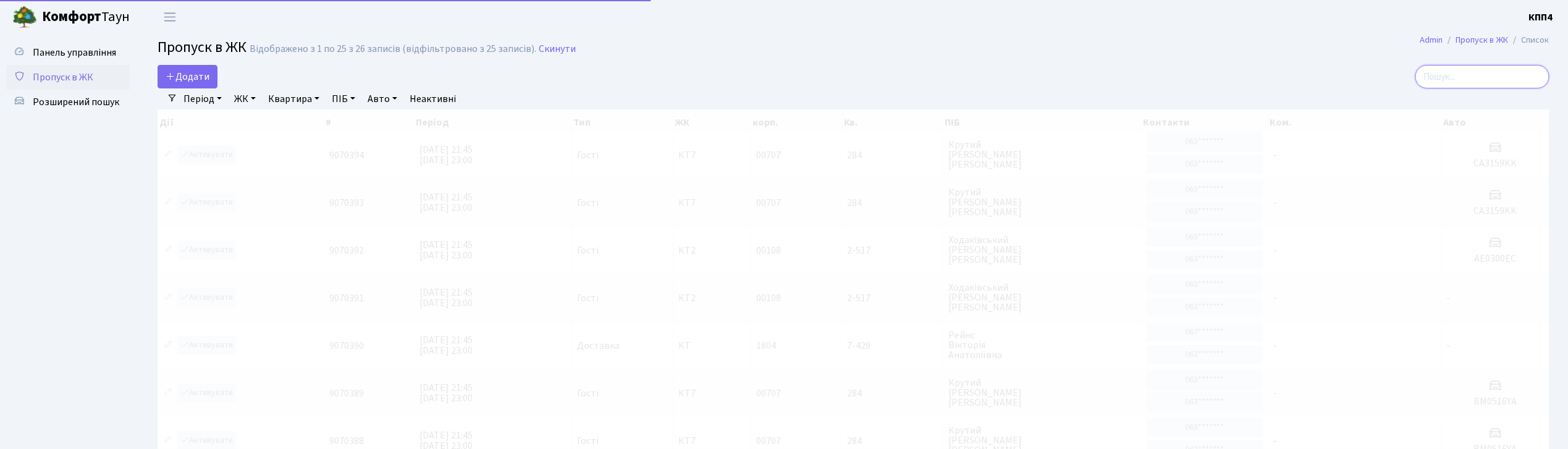
click at [1506, 70] on input "search" at bounding box center [1482, 76] width 134 height 24
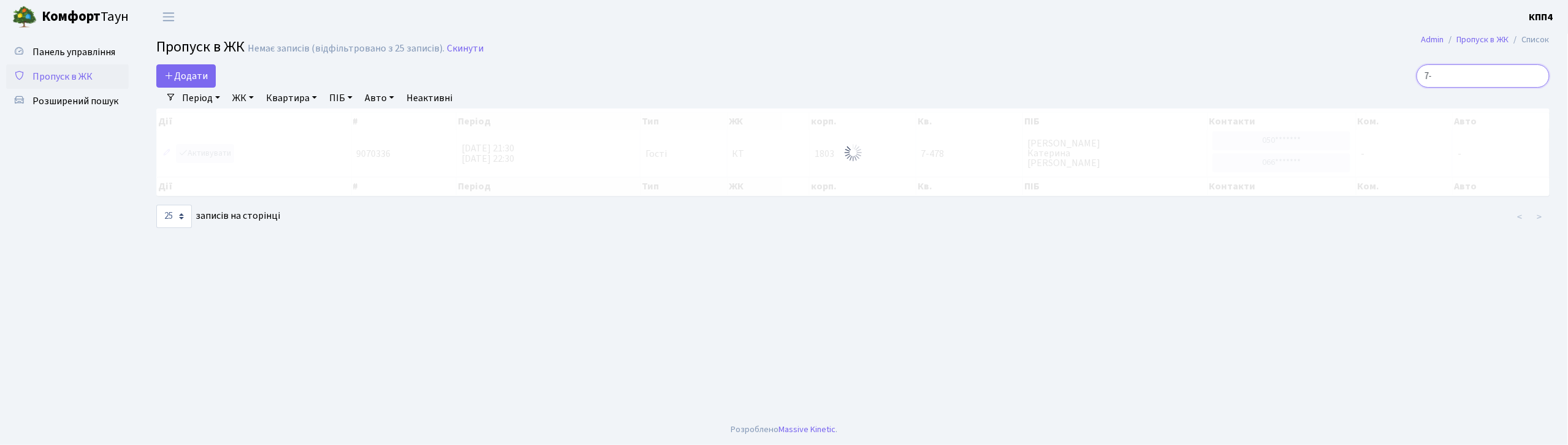
type input "7"
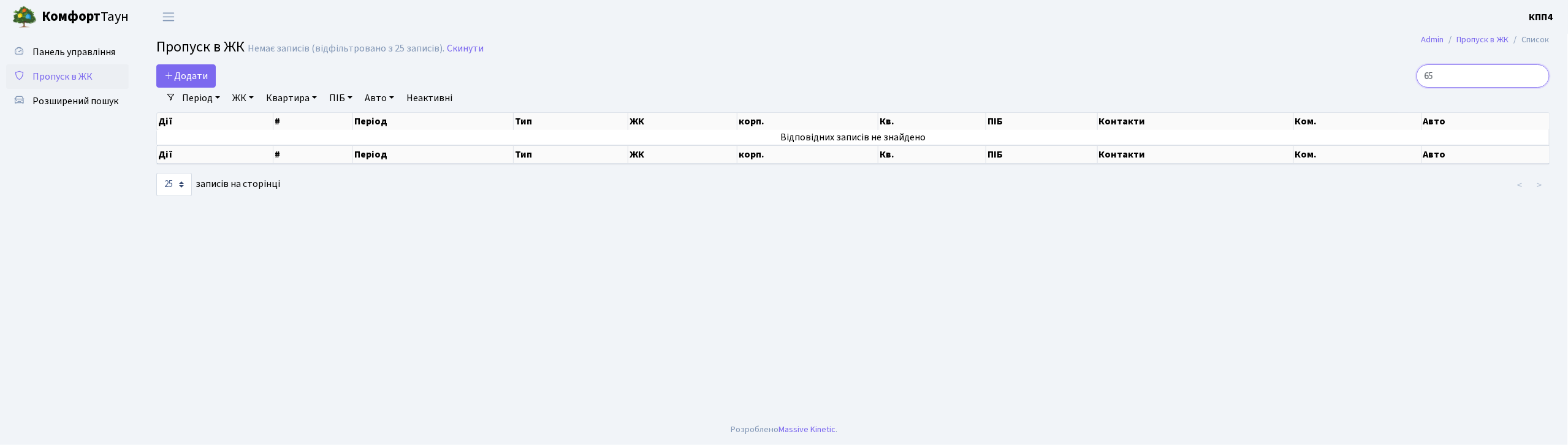
type input "6"
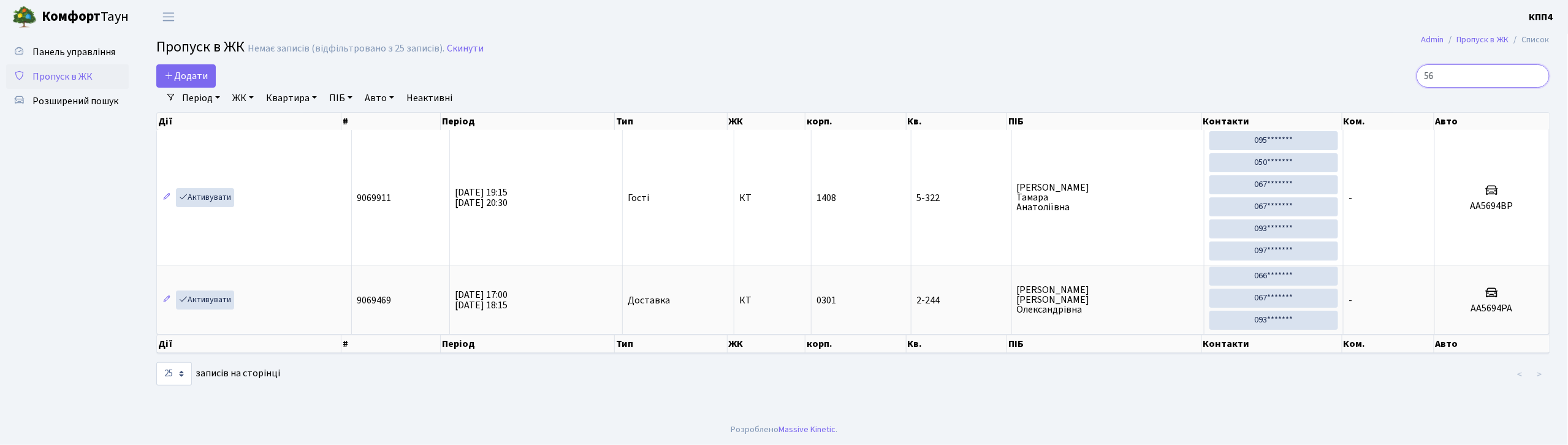
type input "5"
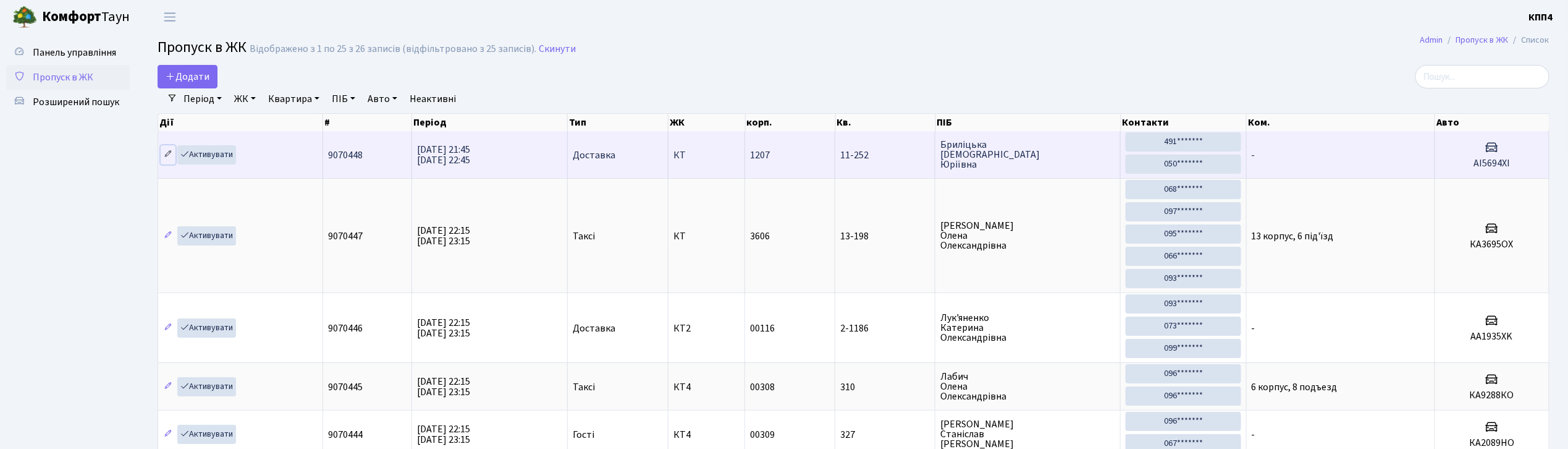
click at [166, 154] on icon at bounding box center [168, 154] width 9 height 9
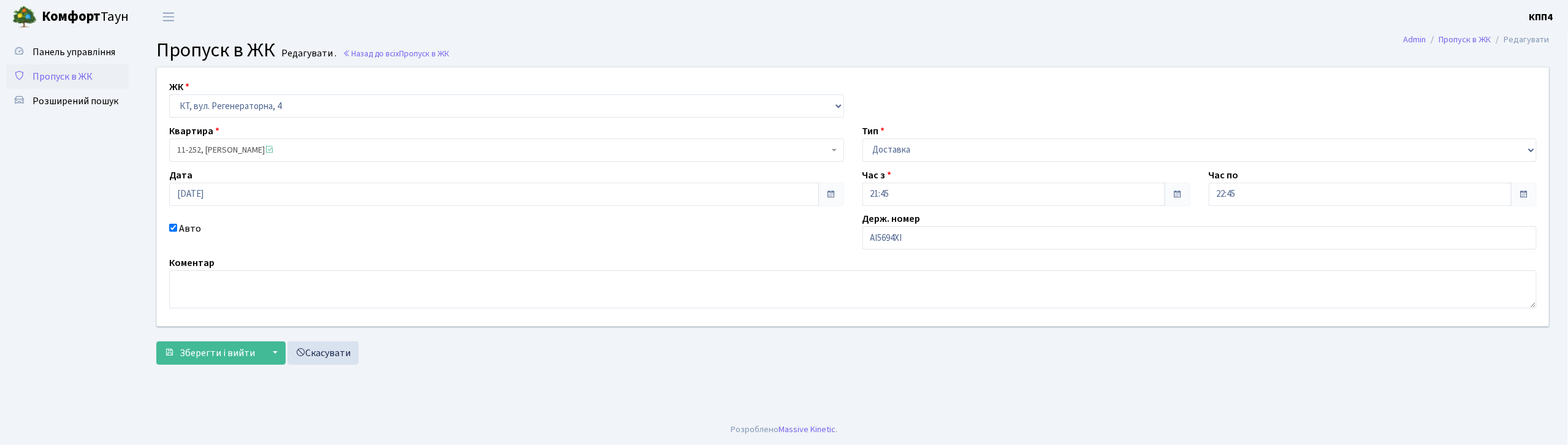
click at [210, 152] on span "11-252, Бриліцька Алла Юріївна" at bounding box center [503, 150] width 652 height 12
click at [215, 353] on span "Зберегти і вийти" at bounding box center [217, 352] width 76 height 13
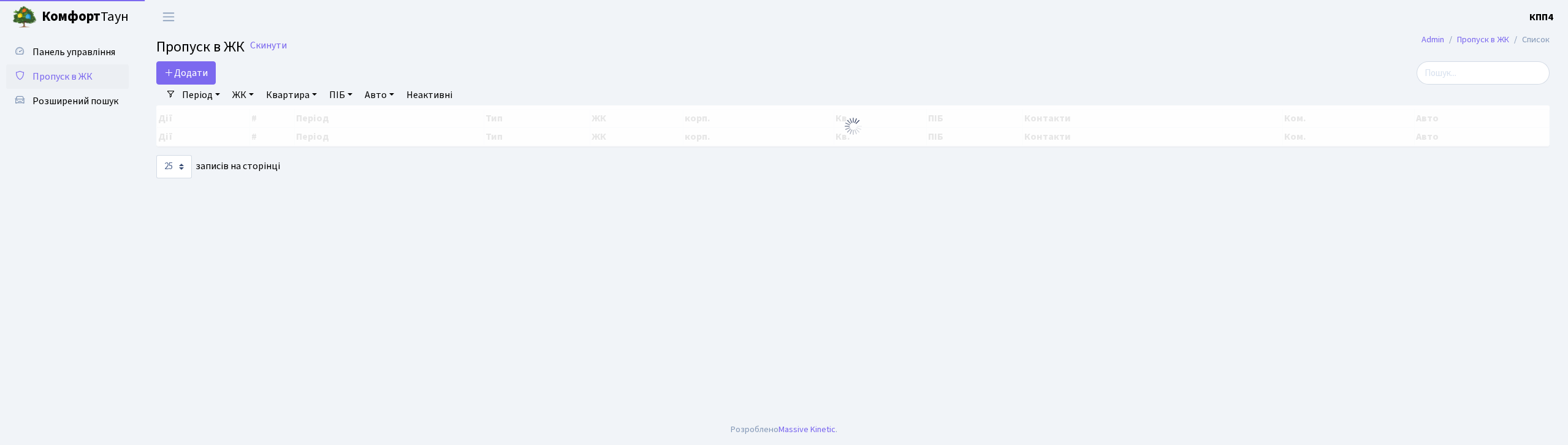
select select "25"
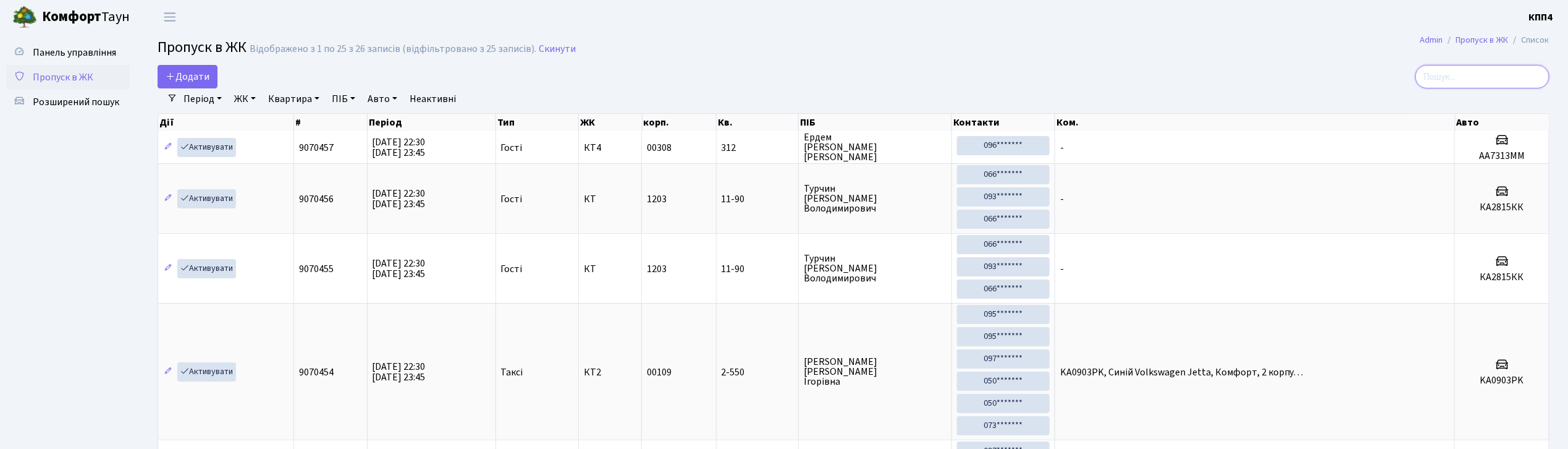
click at [1459, 86] on input "search" at bounding box center [1482, 76] width 134 height 24
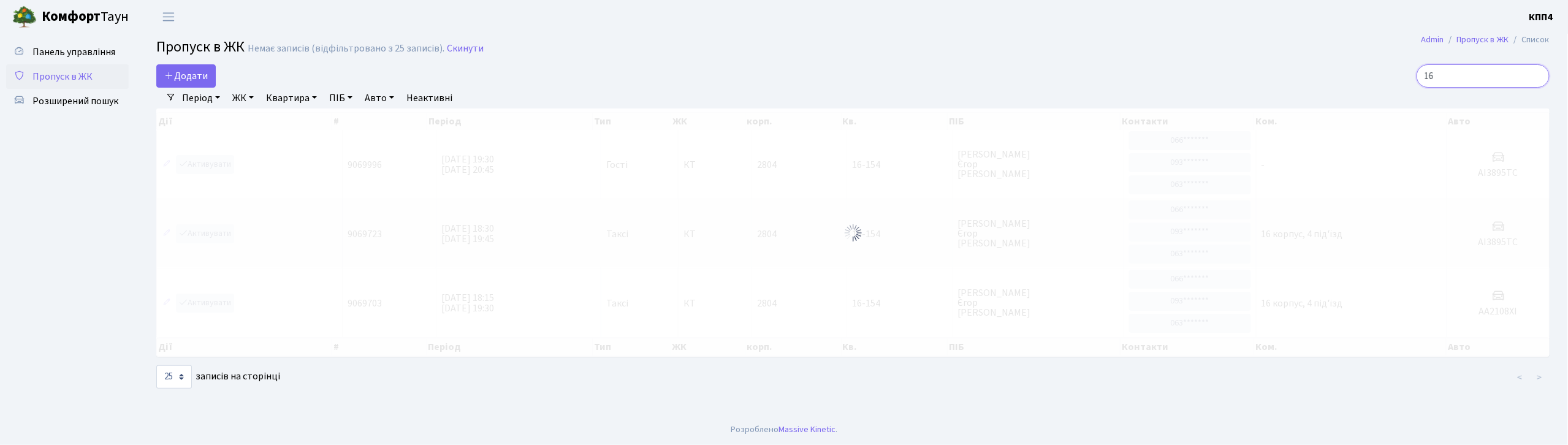
type input "1"
